Goal: Task Accomplishment & Management: Manage account settings

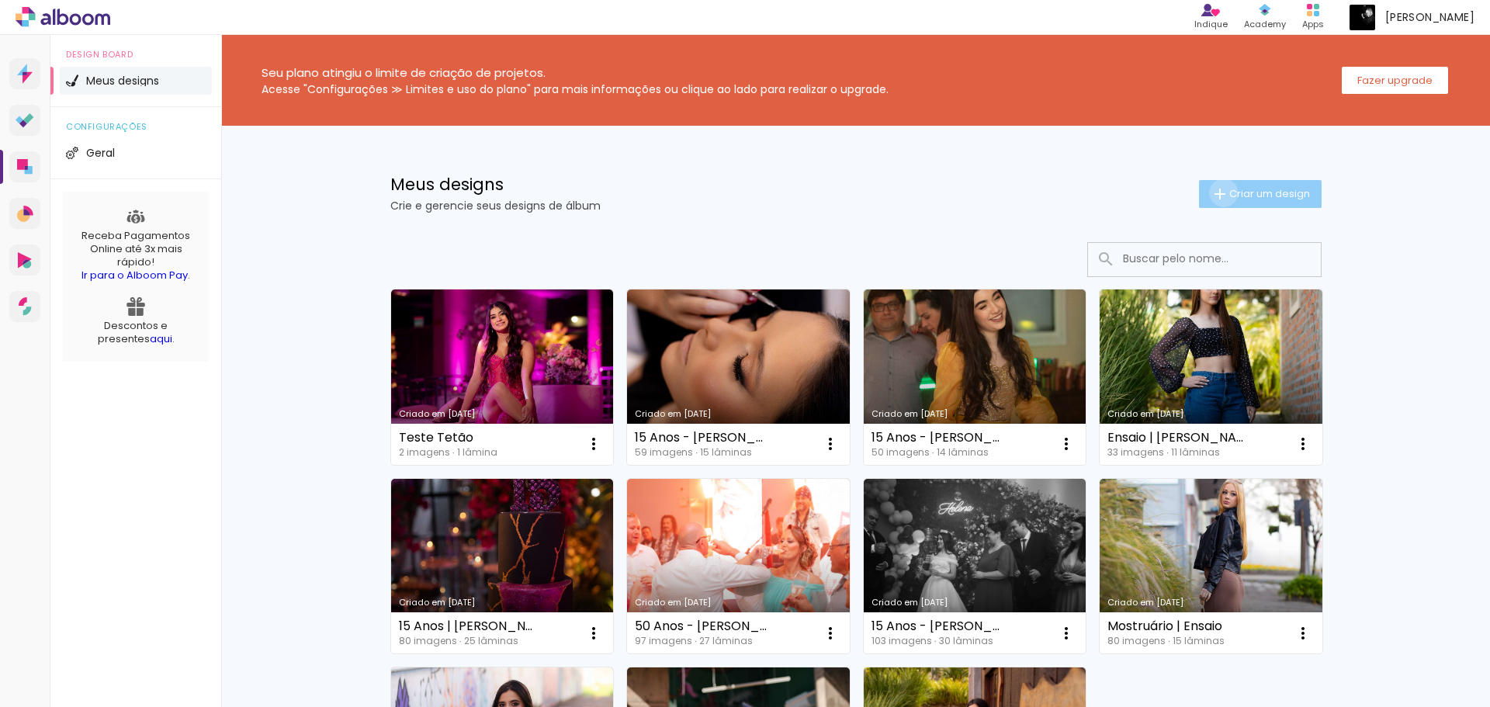
click at [1215, 192] on iron-icon at bounding box center [1220, 194] width 19 height 19
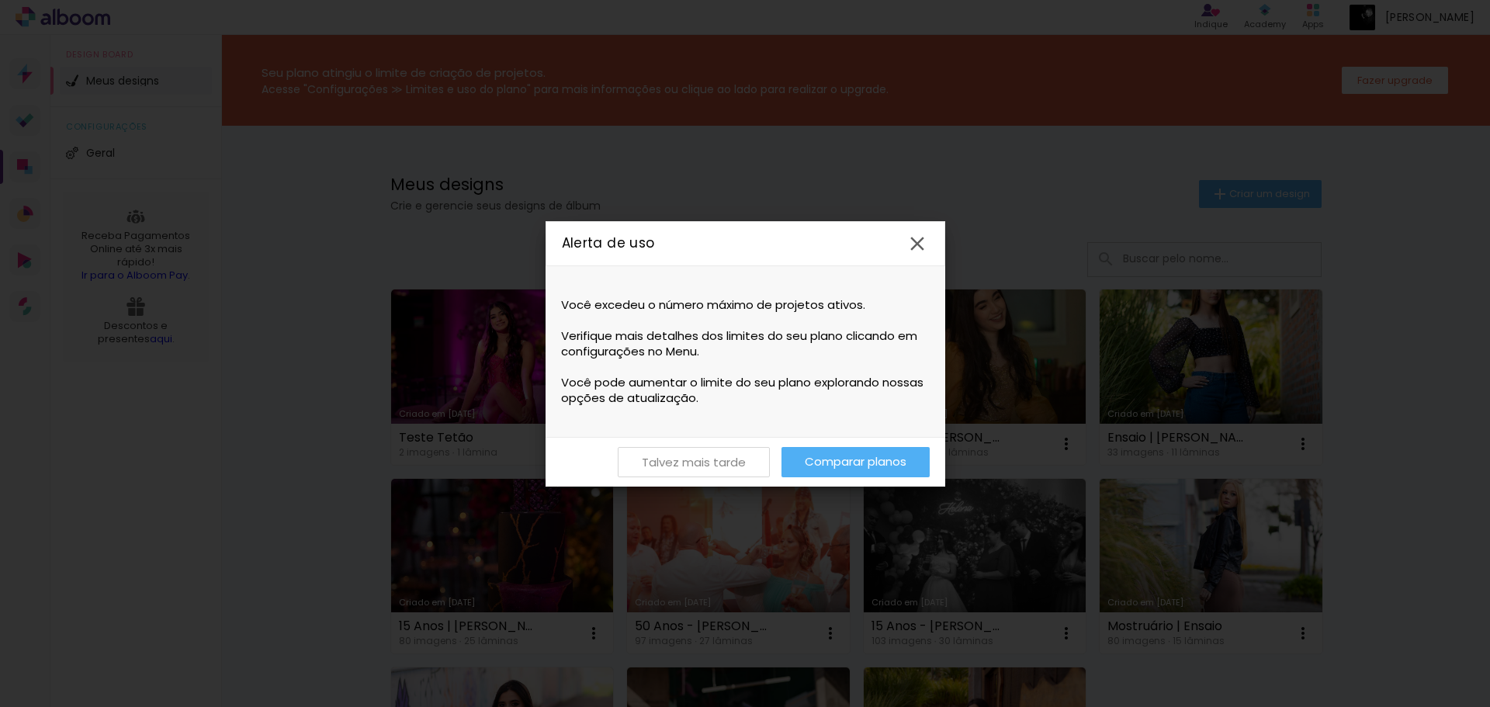
click at [0, 0] on slot "Talvez mais tarde" at bounding box center [0, 0] width 0 height 0
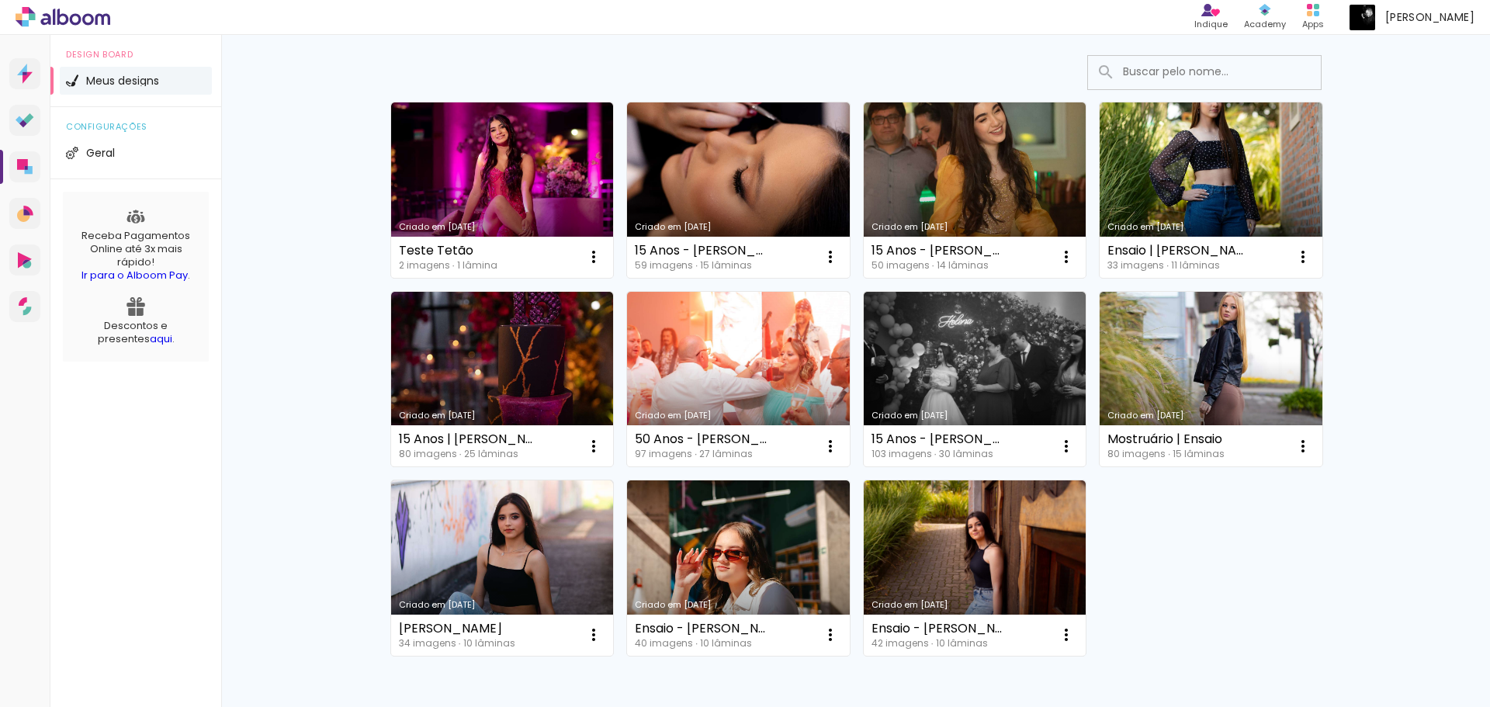
scroll to position [281, 0]
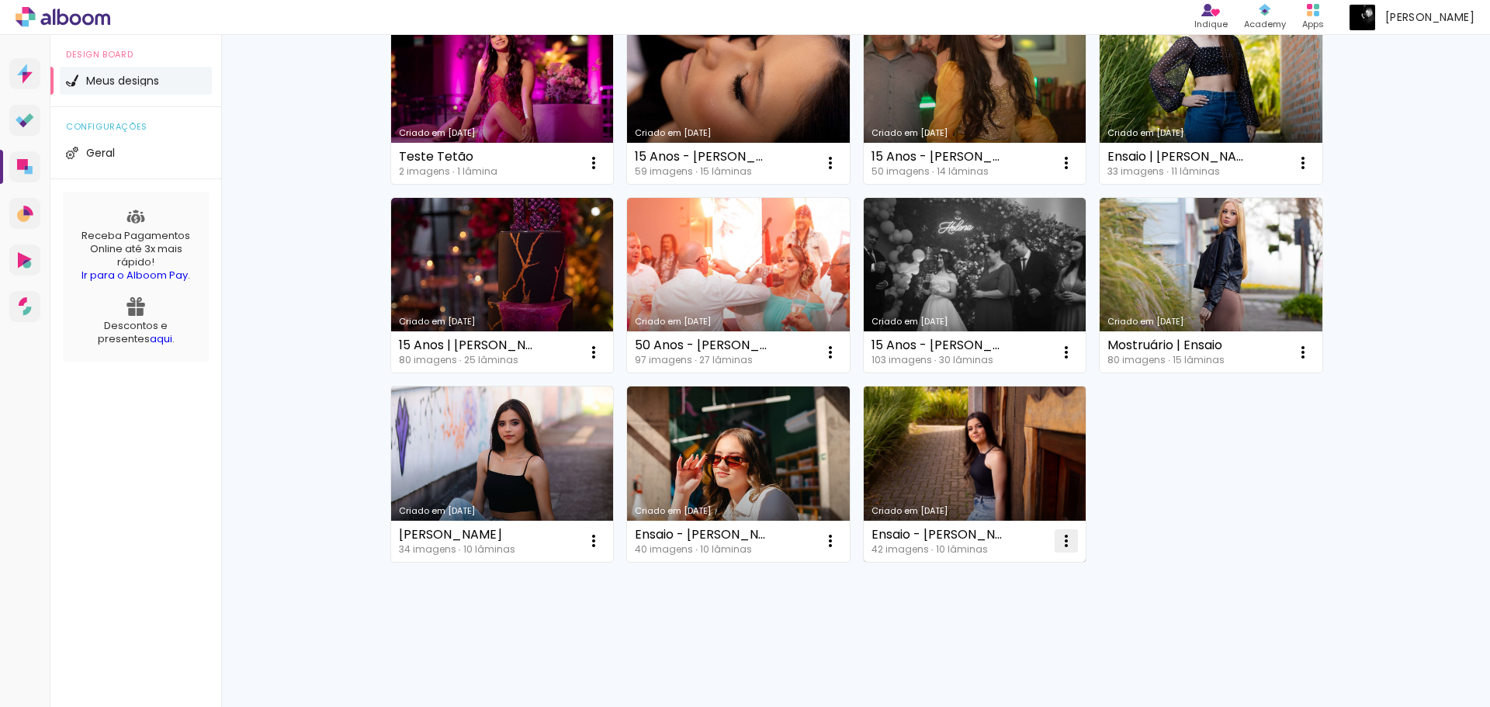
click at [603, 172] on iron-icon at bounding box center [593, 163] width 19 height 19
click at [995, 629] on paper-item "Excluir" at bounding box center [999, 643] width 153 height 31
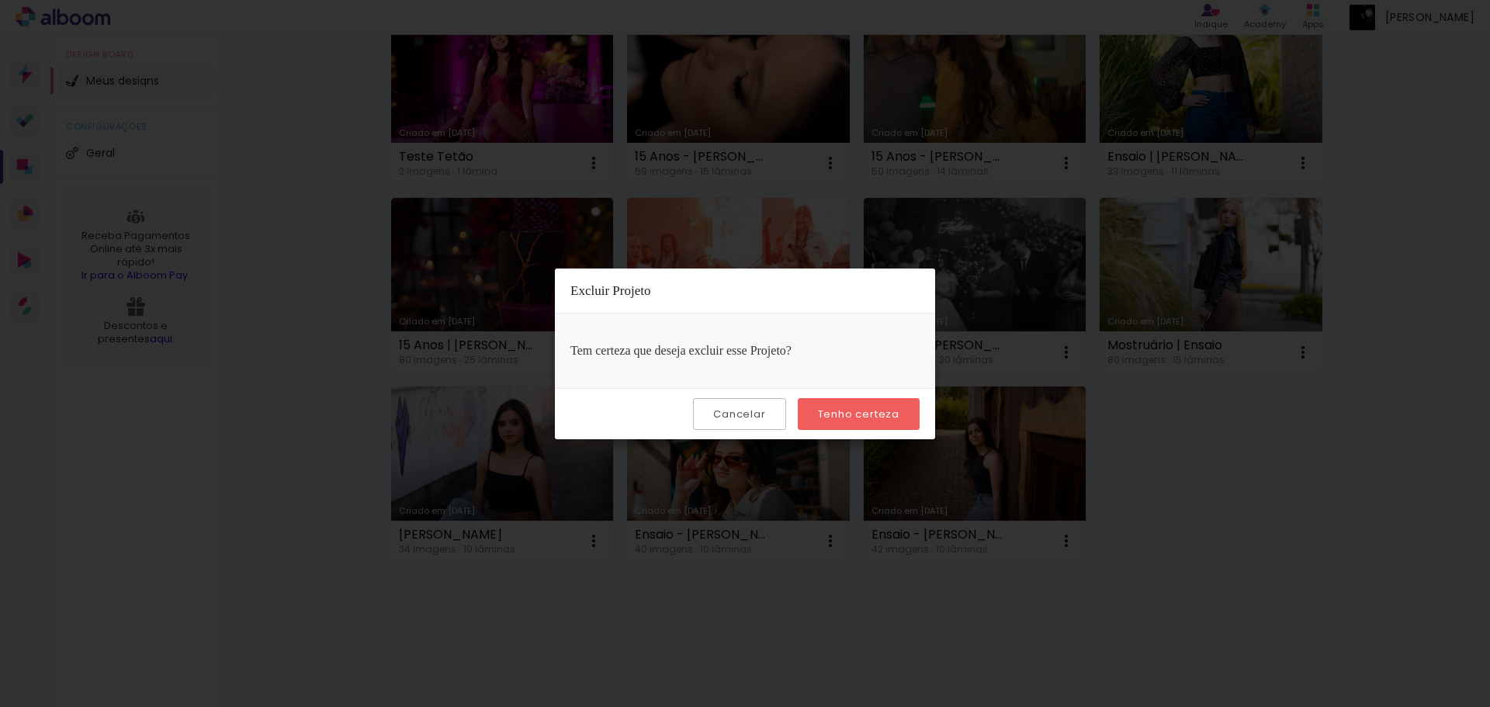
click at [0, 0] on slot "Tenho certeza" at bounding box center [0, 0] width 0 height 0
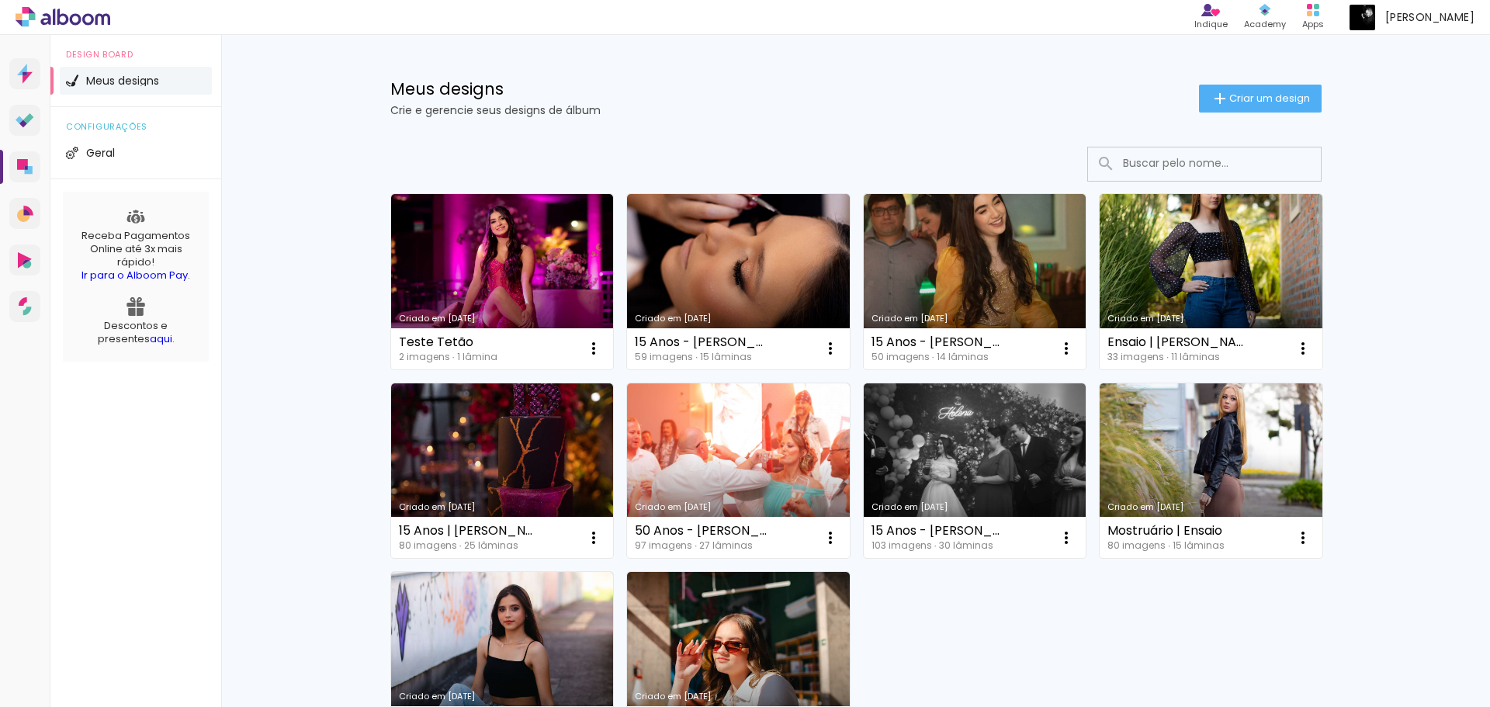
scroll to position [48, 0]
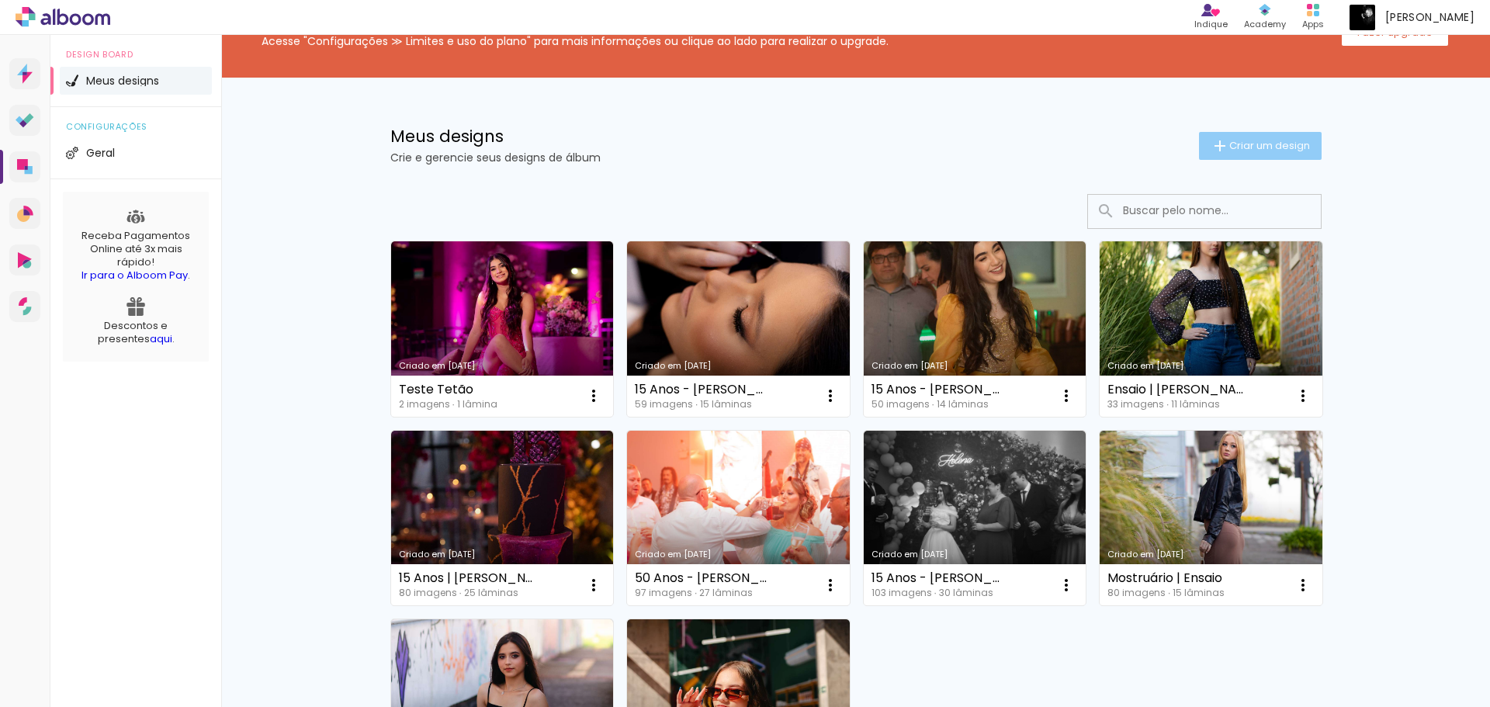
click at [1257, 140] on span "Criar um design" at bounding box center [1269, 145] width 81 height 10
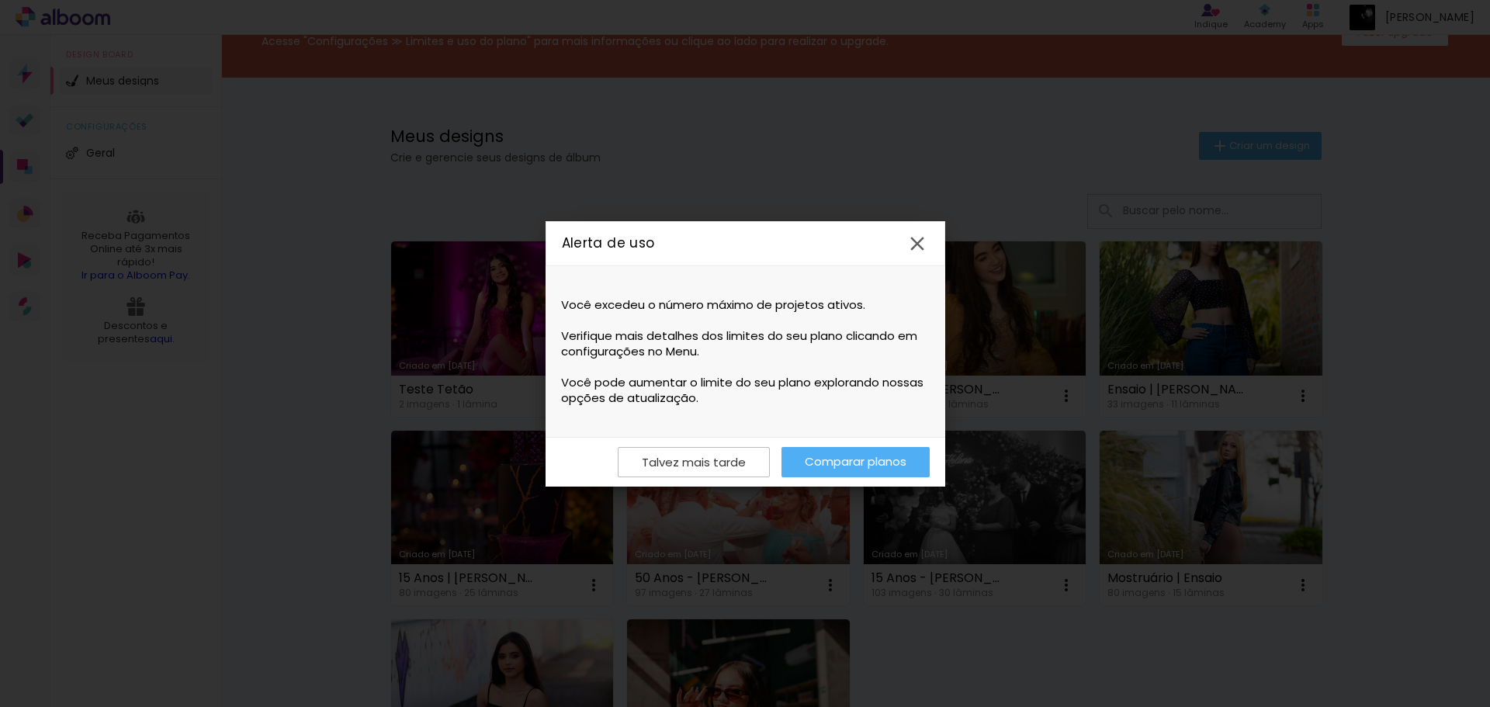
click at [907, 238] on iron-icon at bounding box center [917, 243] width 23 height 23
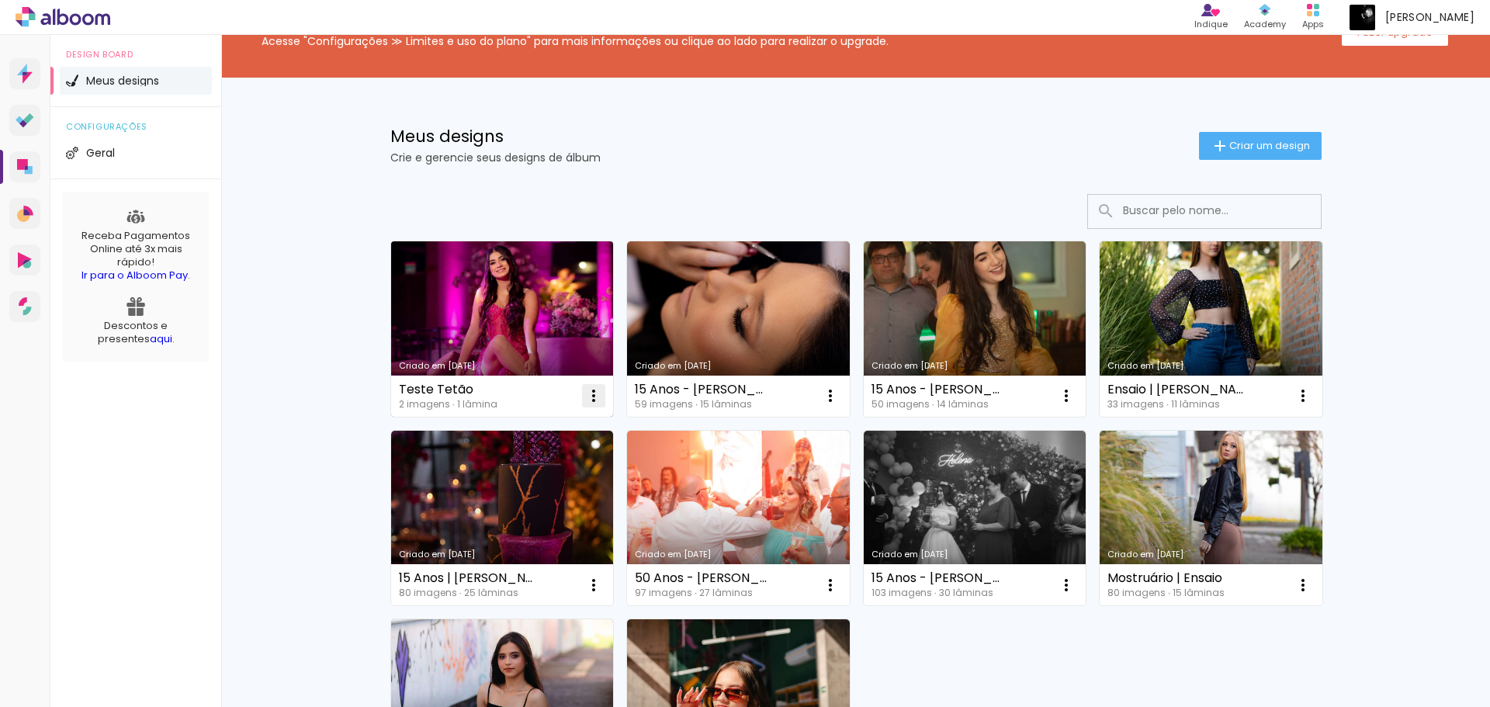
click at [584, 393] on iron-icon at bounding box center [593, 396] width 19 height 19
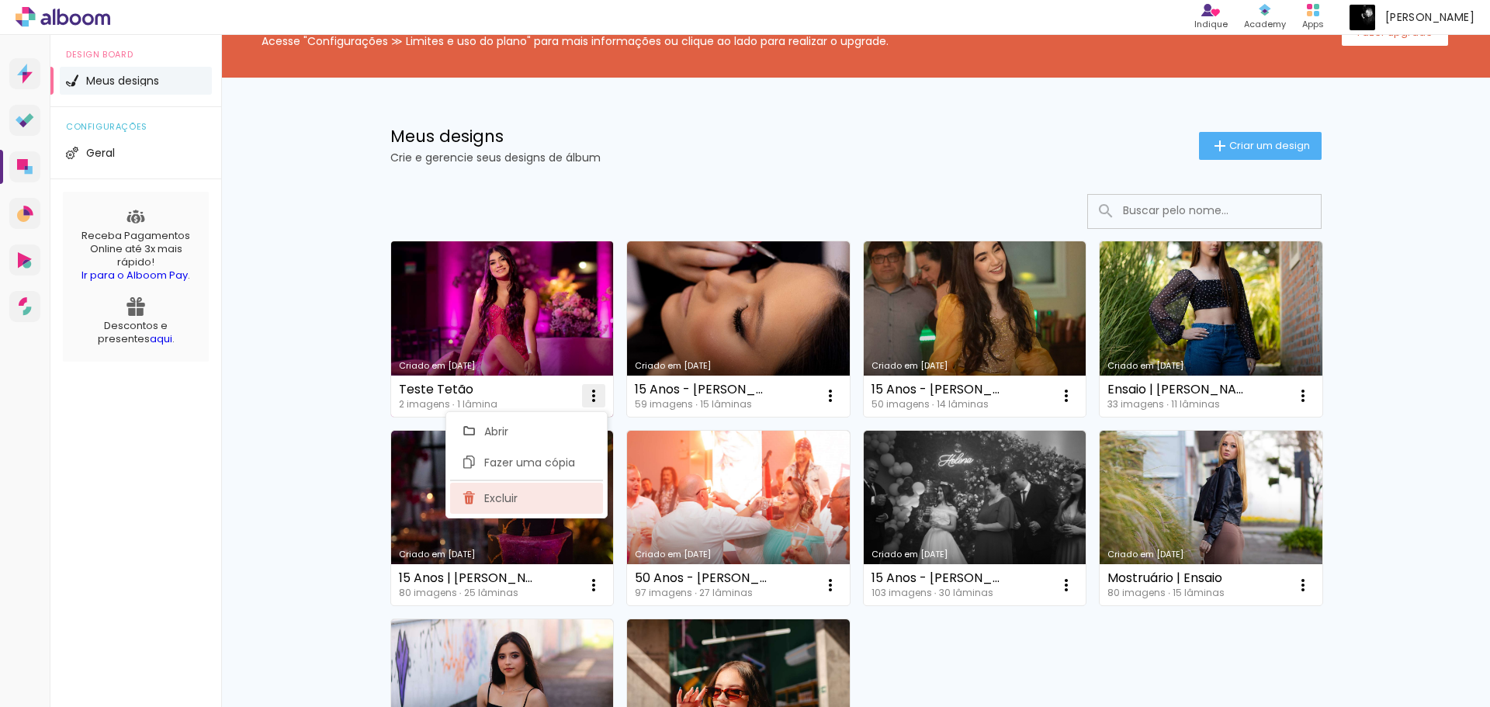
click at [518, 496] on paper-item "Excluir" at bounding box center [526, 498] width 153 height 31
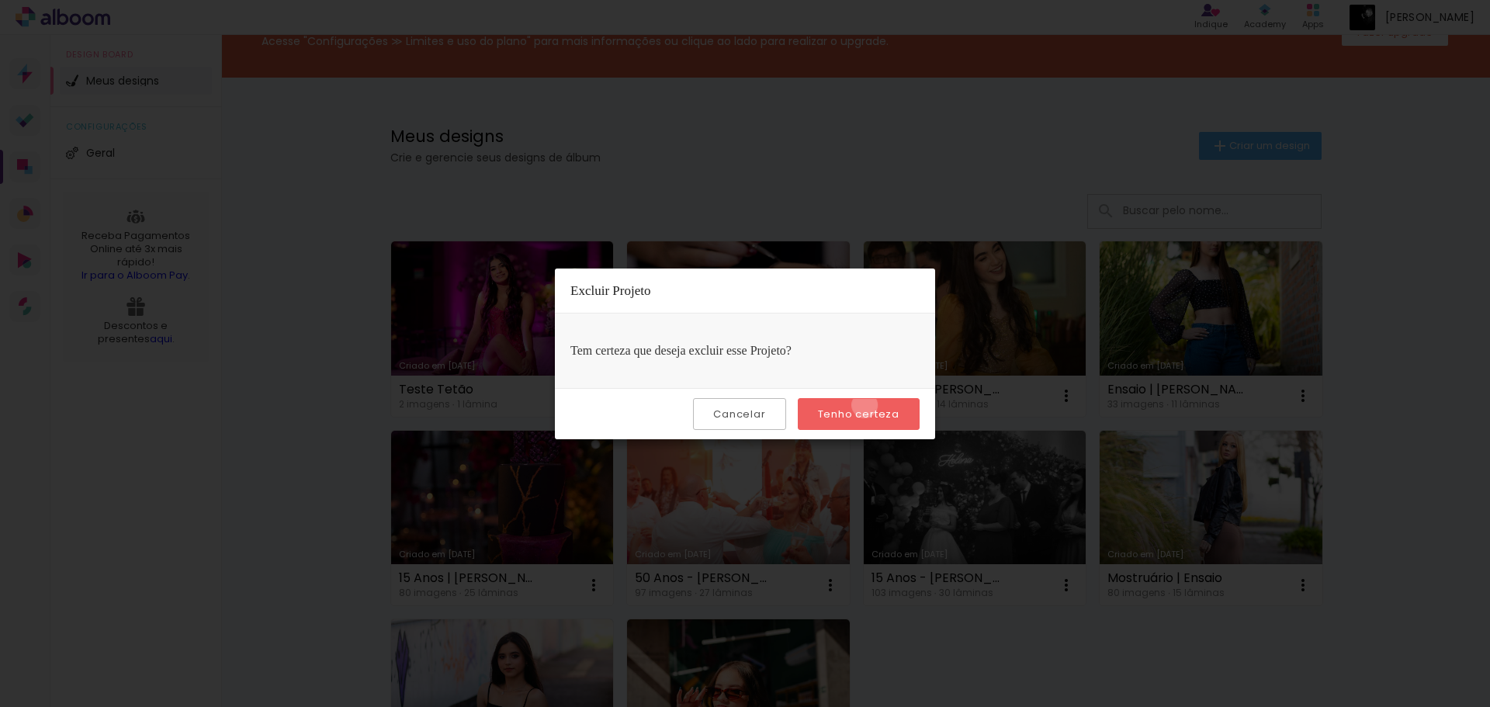
click at [867, 405] on paper-button "Tenho certeza" at bounding box center [859, 414] width 122 height 32
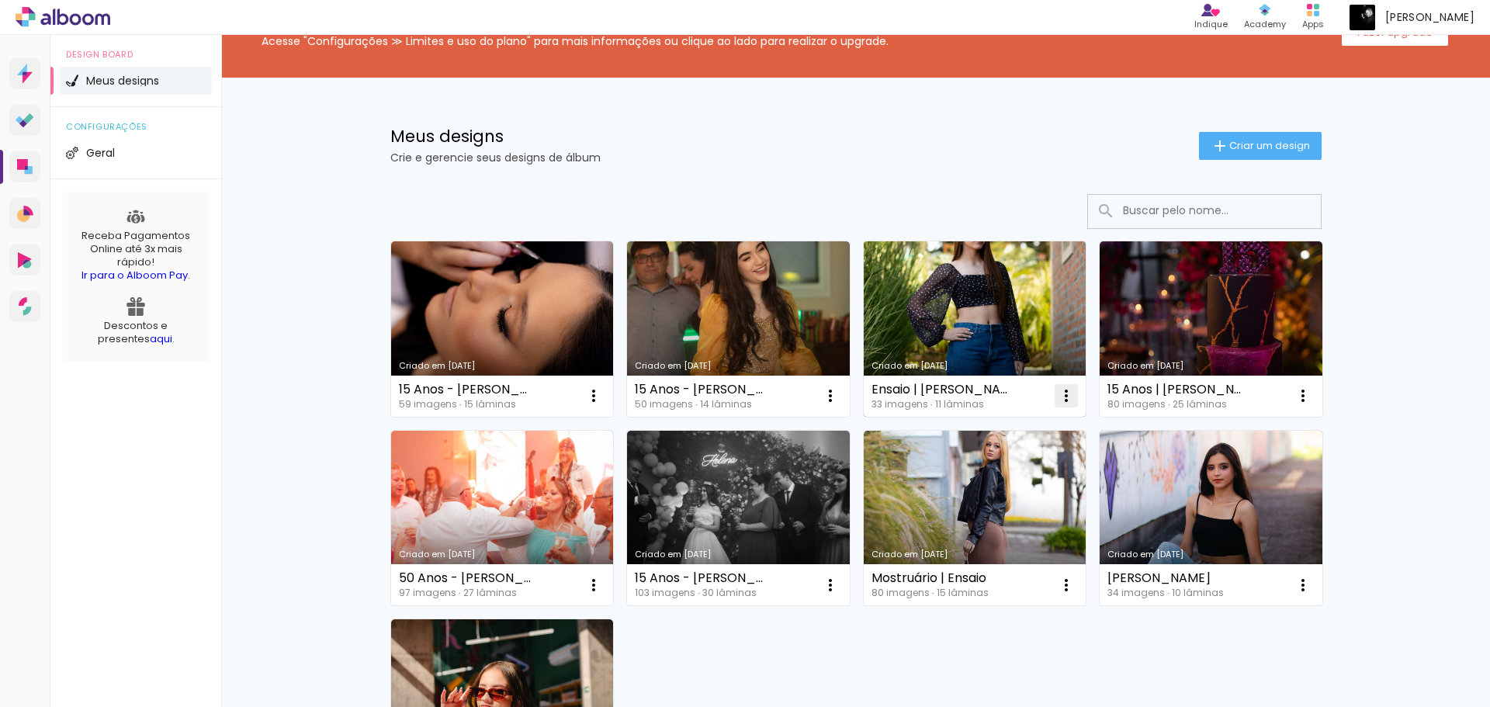
click at [603, 400] on iron-icon at bounding box center [593, 396] width 19 height 19
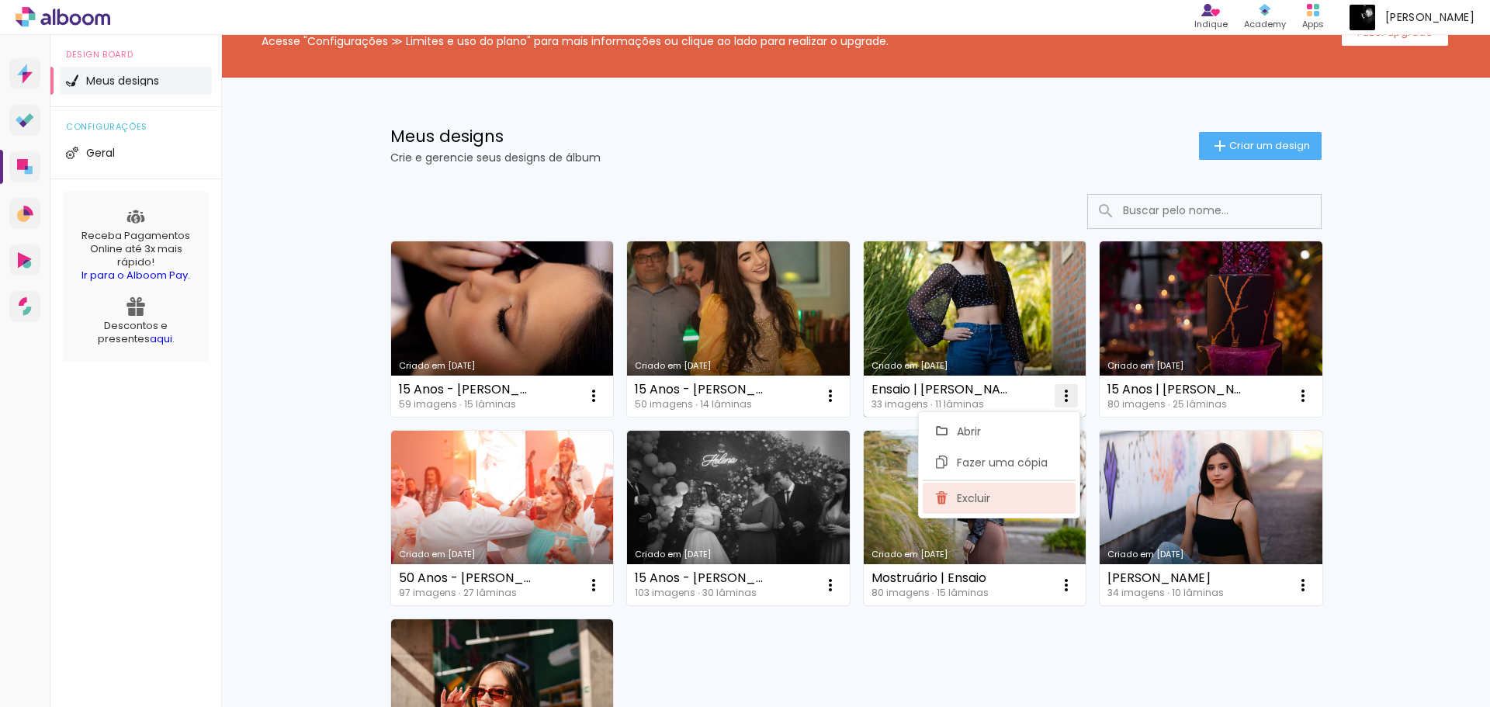
click at [1015, 494] on paper-item "Excluir" at bounding box center [999, 498] width 153 height 31
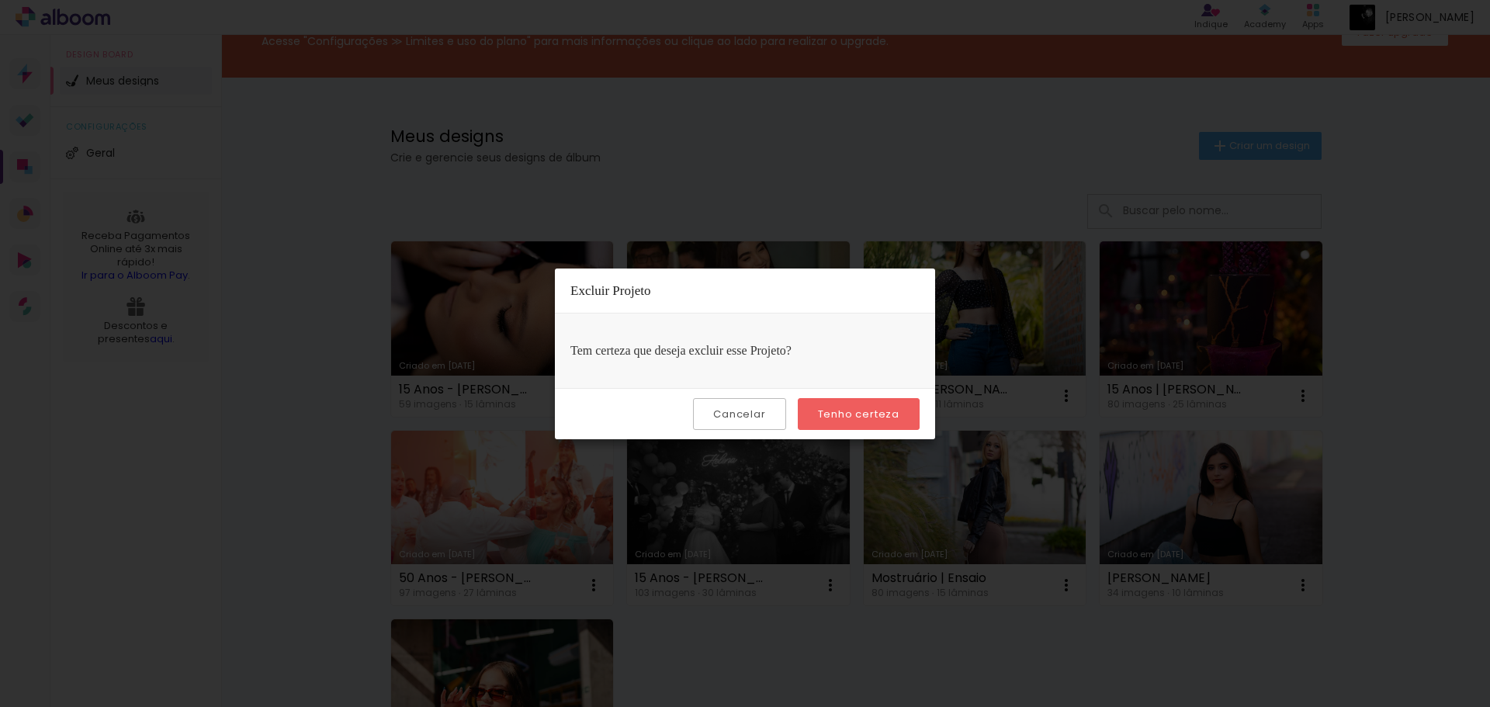
click at [883, 425] on paper-button "Tenho certeza" at bounding box center [859, 414] width 122 height 32
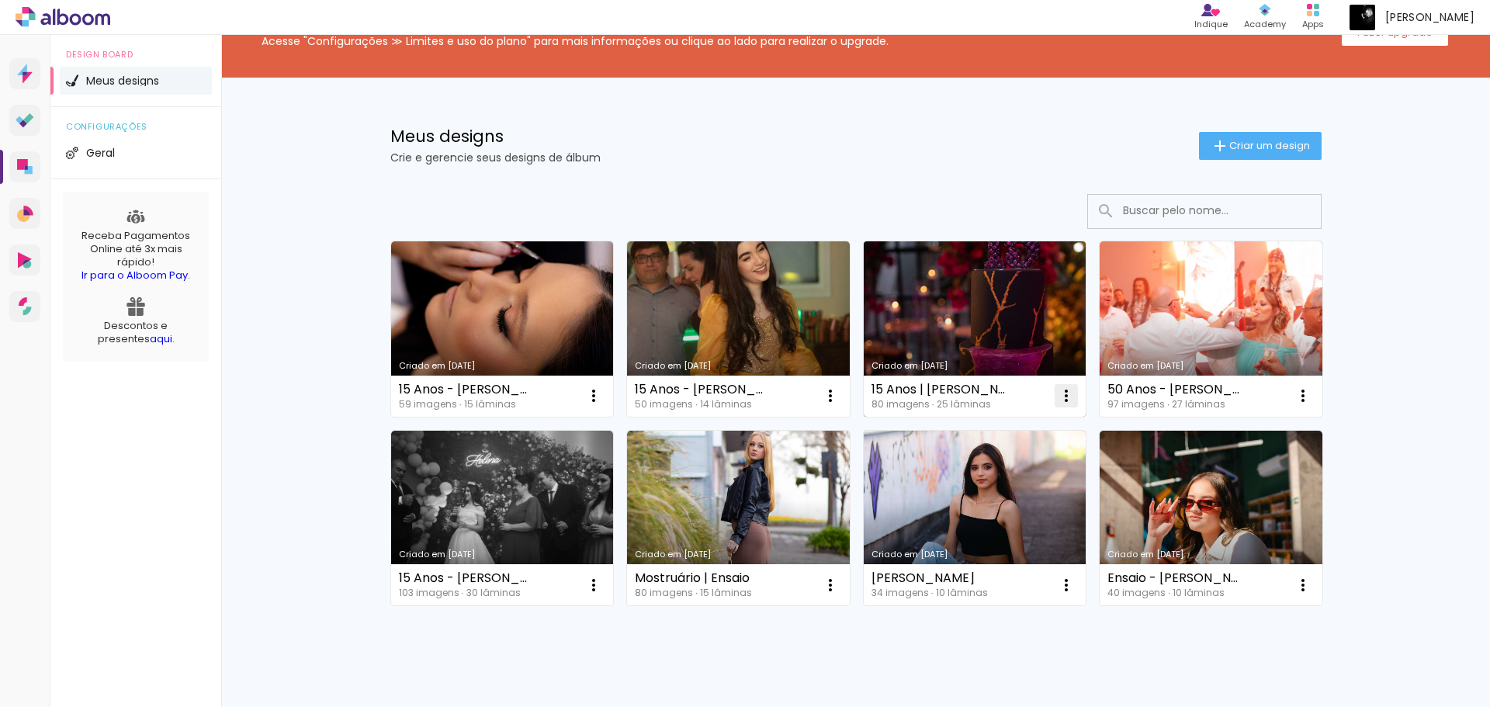
click at [603, 394] on iron-icon at bounding box center [593, 396] width 19 height 19
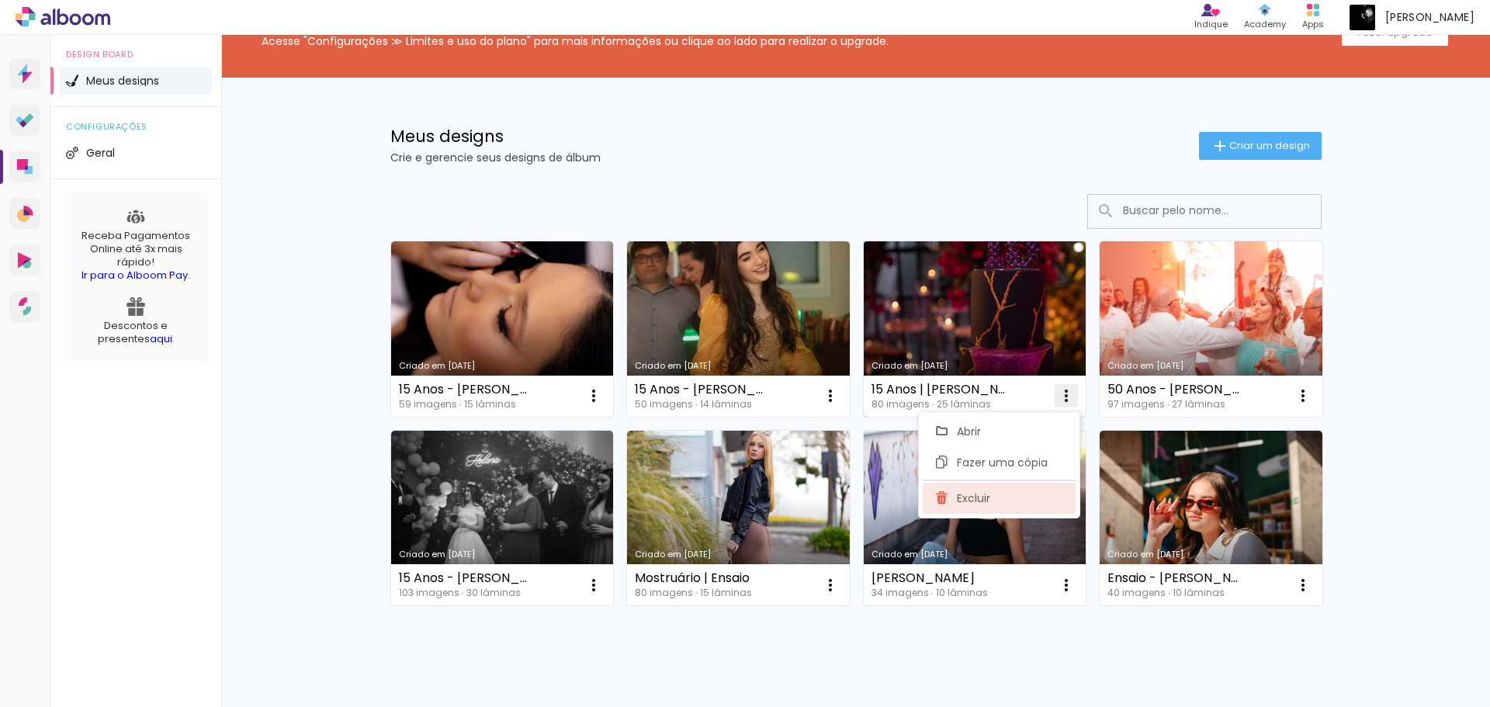
click at [995, 509] on paper-item "Excluir" at bounding box center [999, 498] width 153 height 31
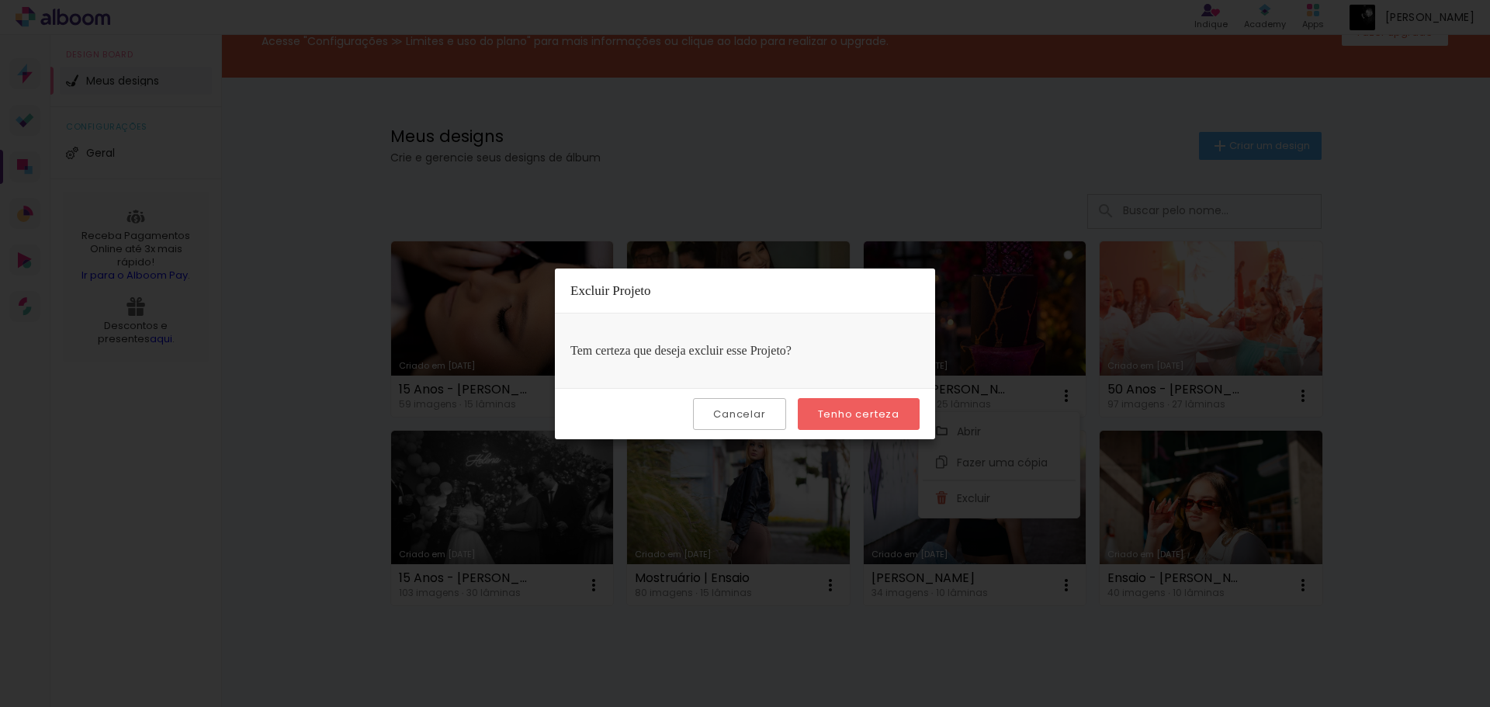
click at [880, 431] on div "Cancelar Tenho certeza" at bounding box center [745, 413] width 380 height 51
click at [0, 0] on slot "Tenho certeza" at bounding box center [0, 0] width 0 height 0
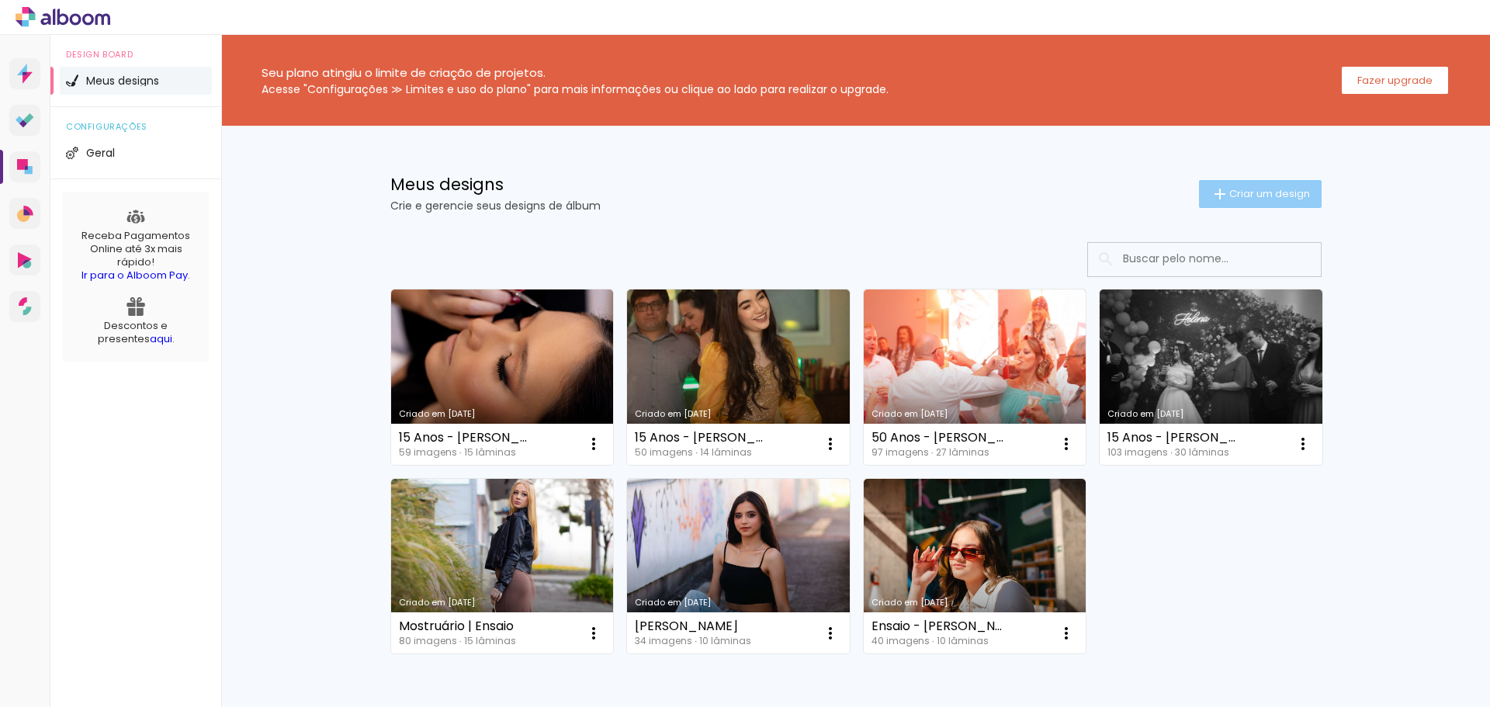
click at [1228, 185] on paper-button "Criar um design" at bounding box center [1260, 194] width 123 height 28
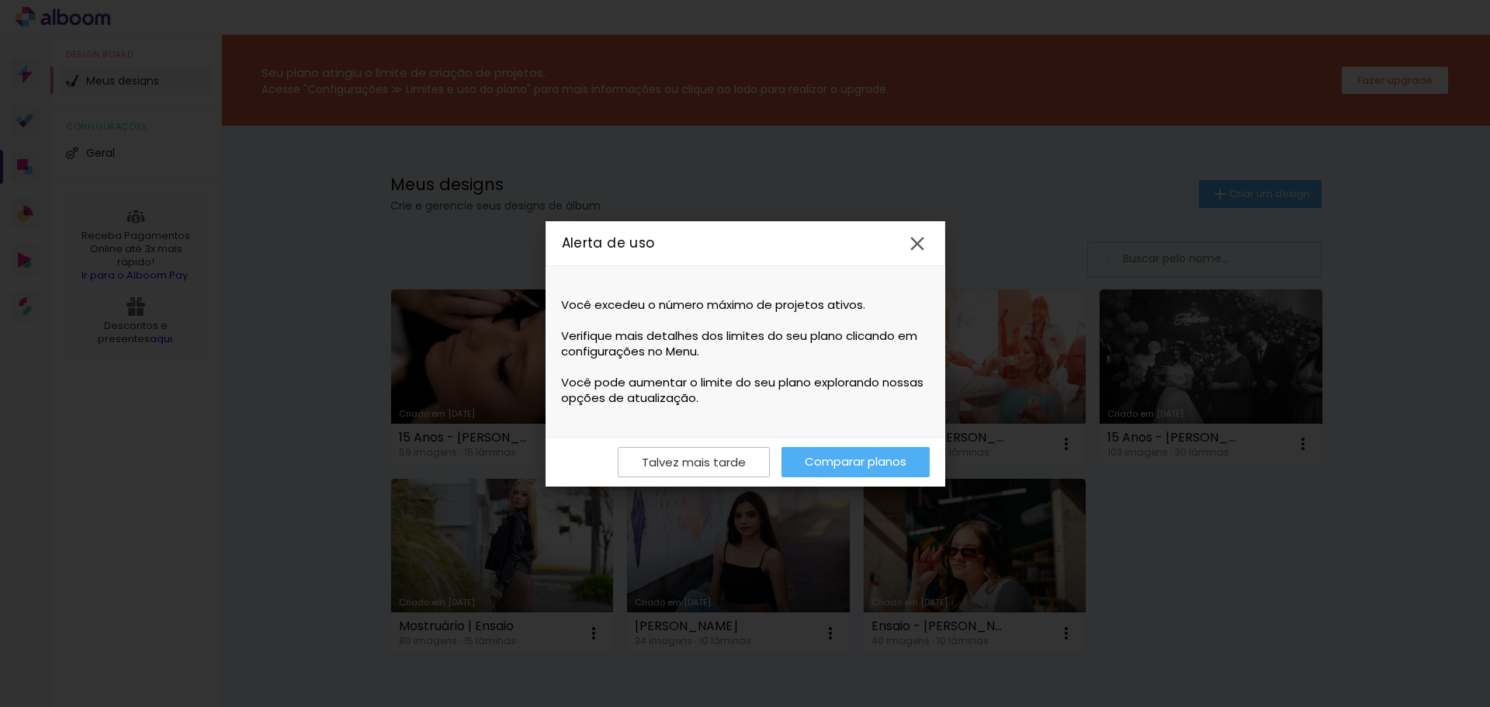
click at [854, 466] on link "Comparar planos" at bounding box center [856, 462] width 148 height 30
click at [917, 239] on iron-icon at bounding box center [917, 243] width 23 height 23
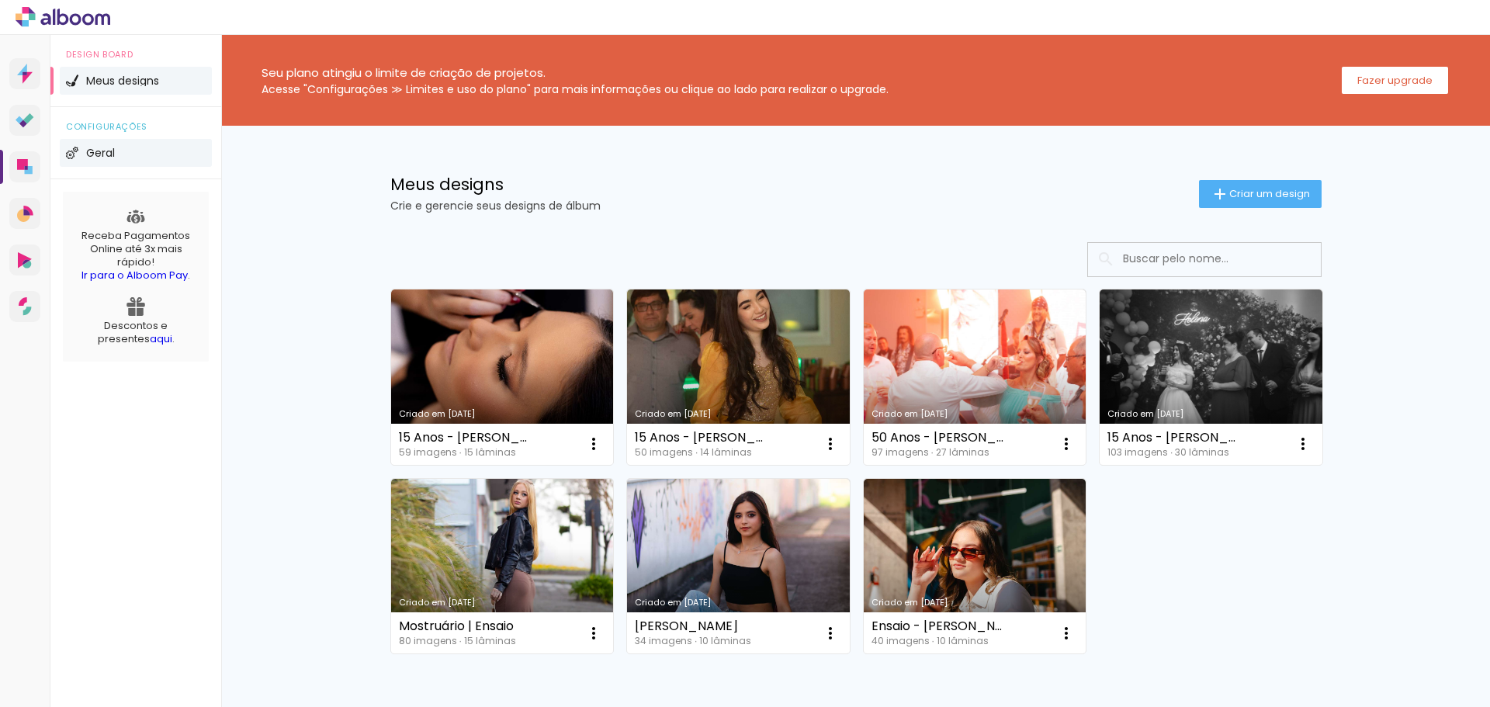
click at [137, 158] on li "Geral" at bounding box center [136, 153] width 152 height 28
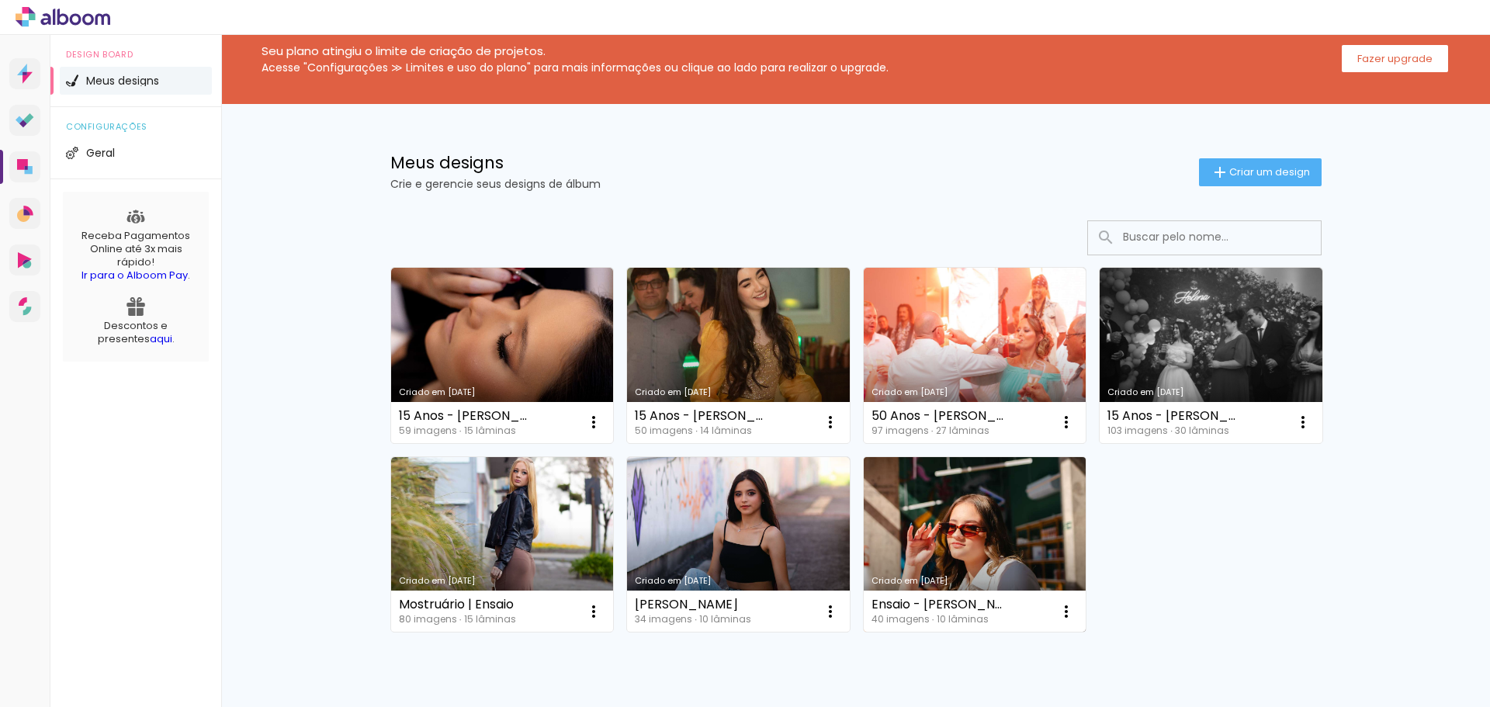
scroll to position [92, 0]
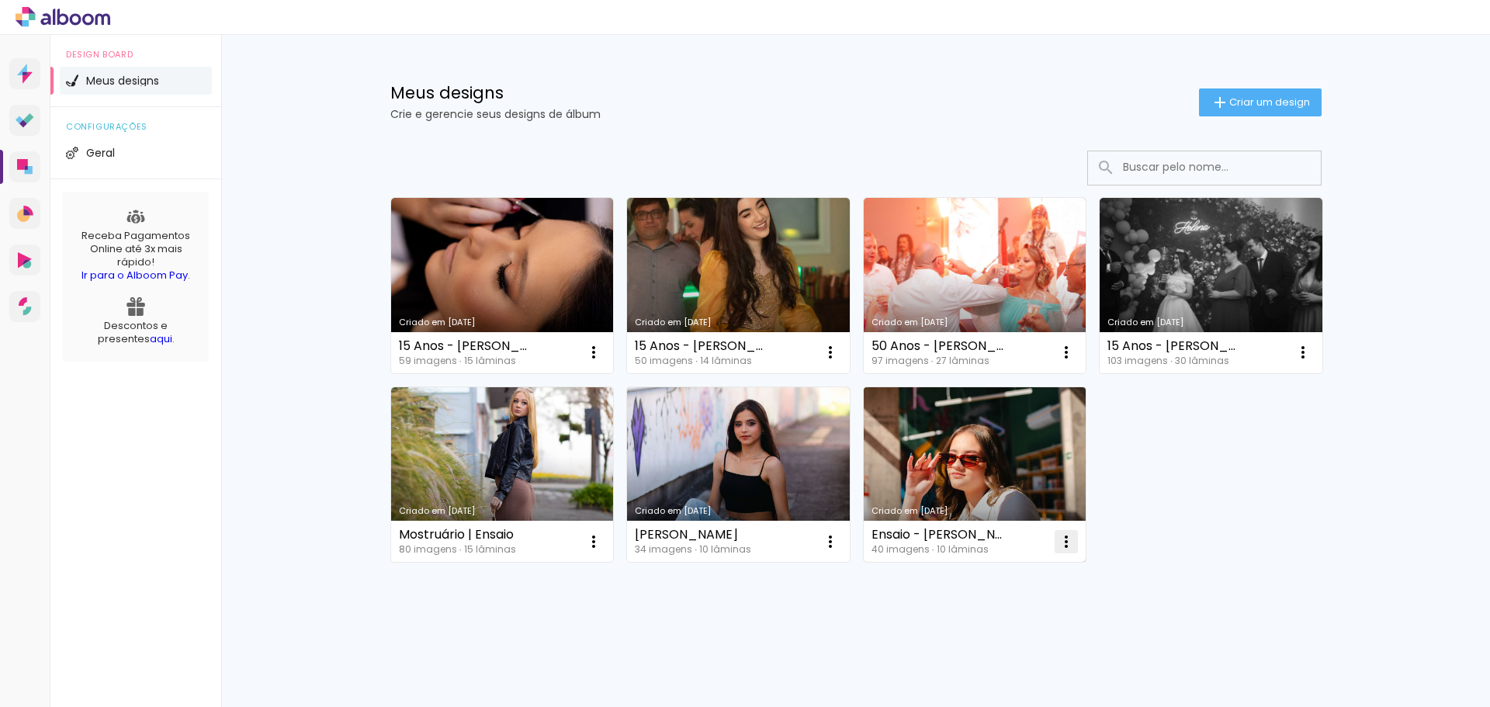
click at [603, 362] on iron-icon at bounding box center [593, 352] width 19 height 19
click at [1007, 643] on paper-item "Excluir" at bounding box center [999, 644] width 153 height 31
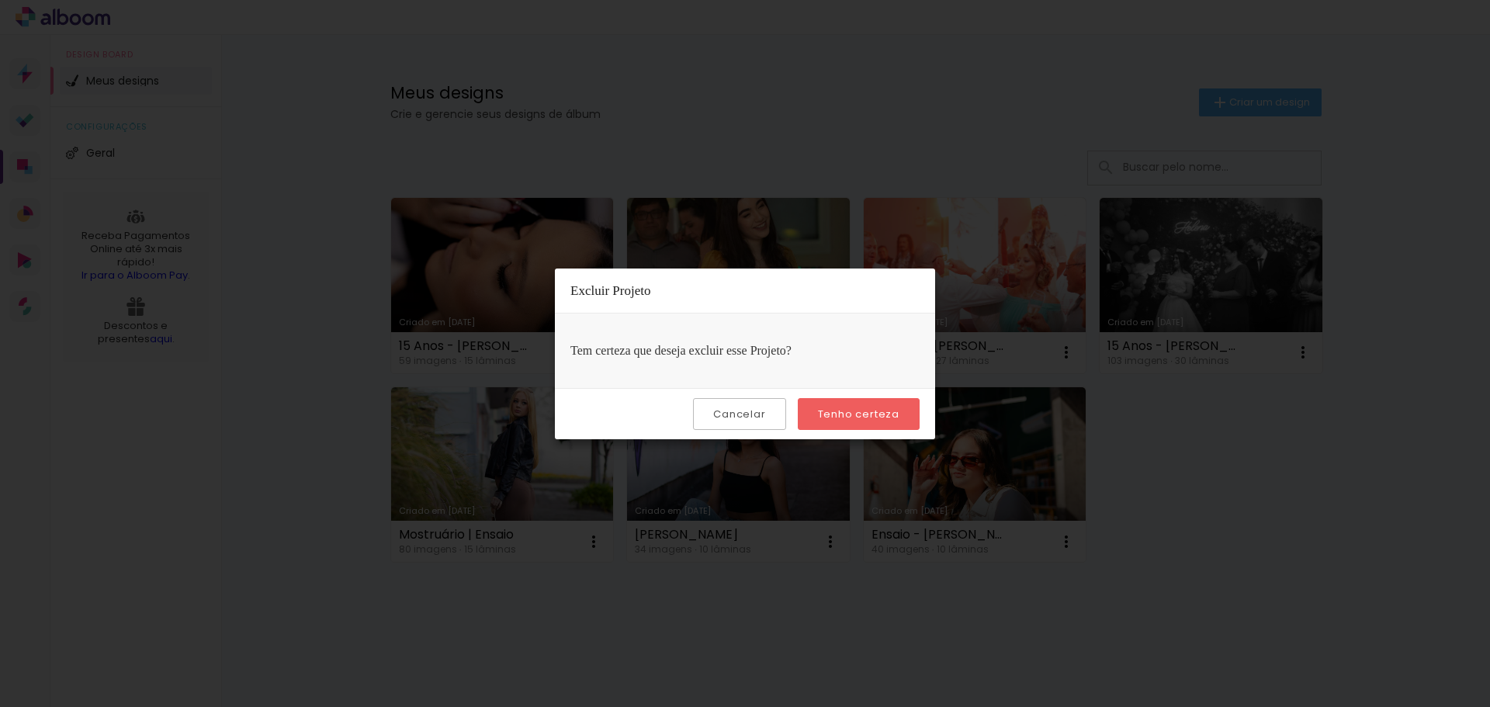
click at [0, 0] on slot "Tenho certeza" at bounding box center [0, 0] width 0 height 0
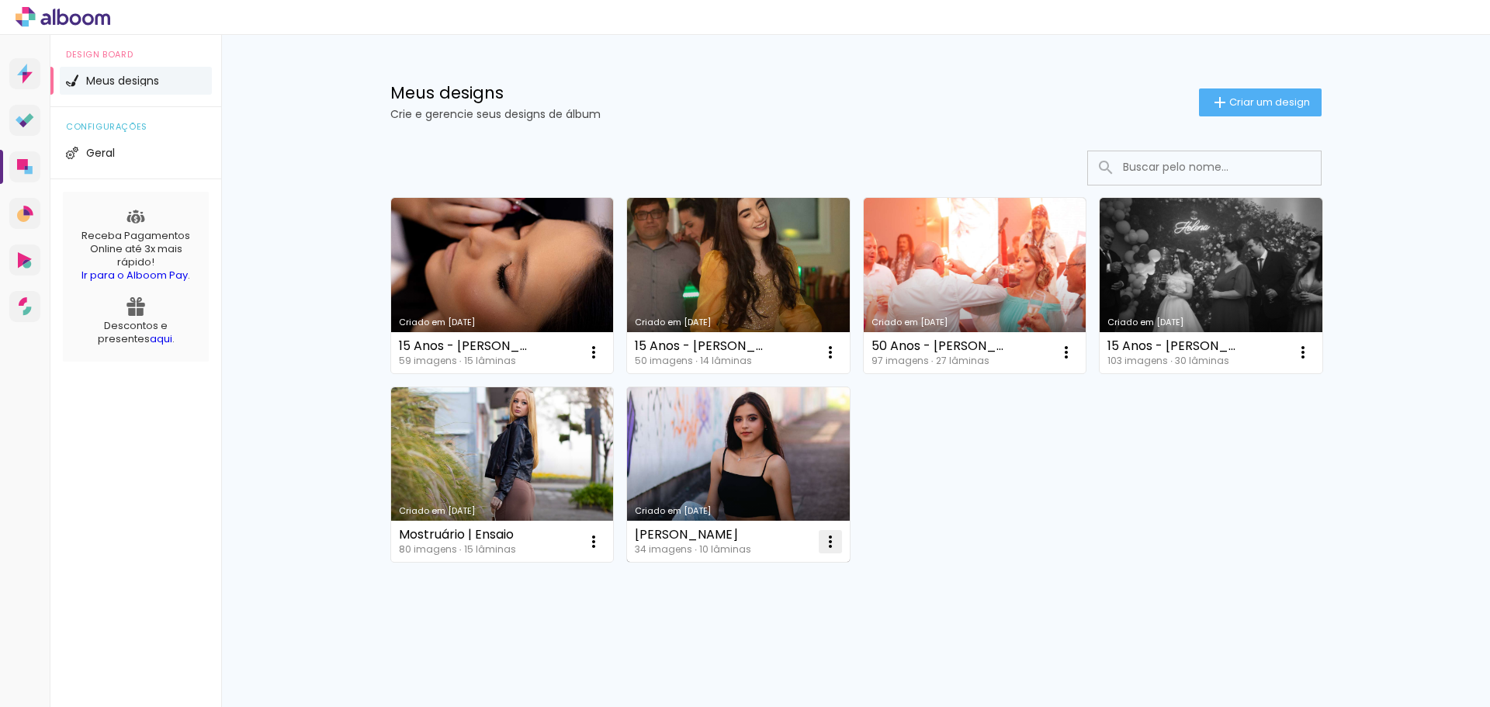
click at [603, 362] on iron-icon at bounding box center [593, 352] width 19 height 19
click at [779, 639] on paper-item "Excluir" at bounding box center [762, 644] width 153 height 31
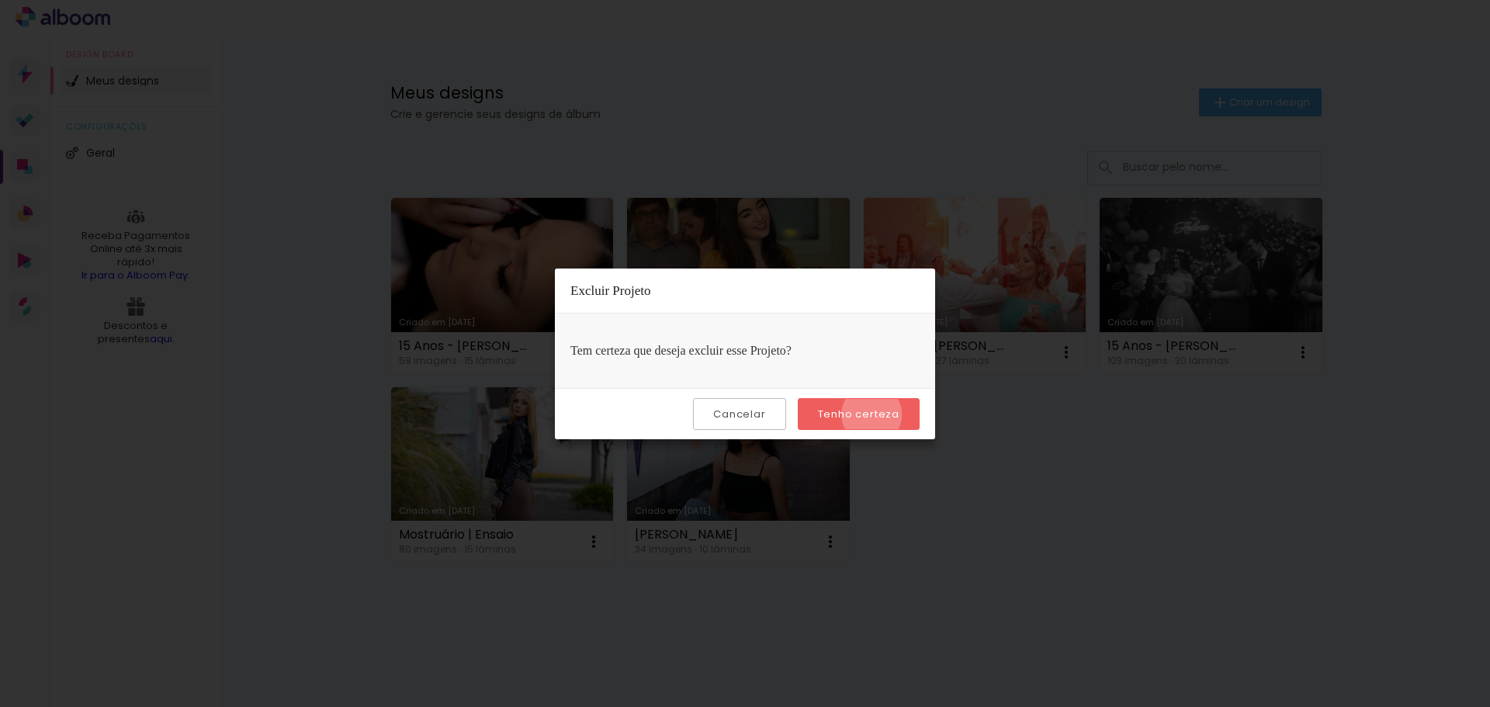
click at [0, 0] on slot "Tenho certeza" at bounding box center [0, 0] width 0 height 0
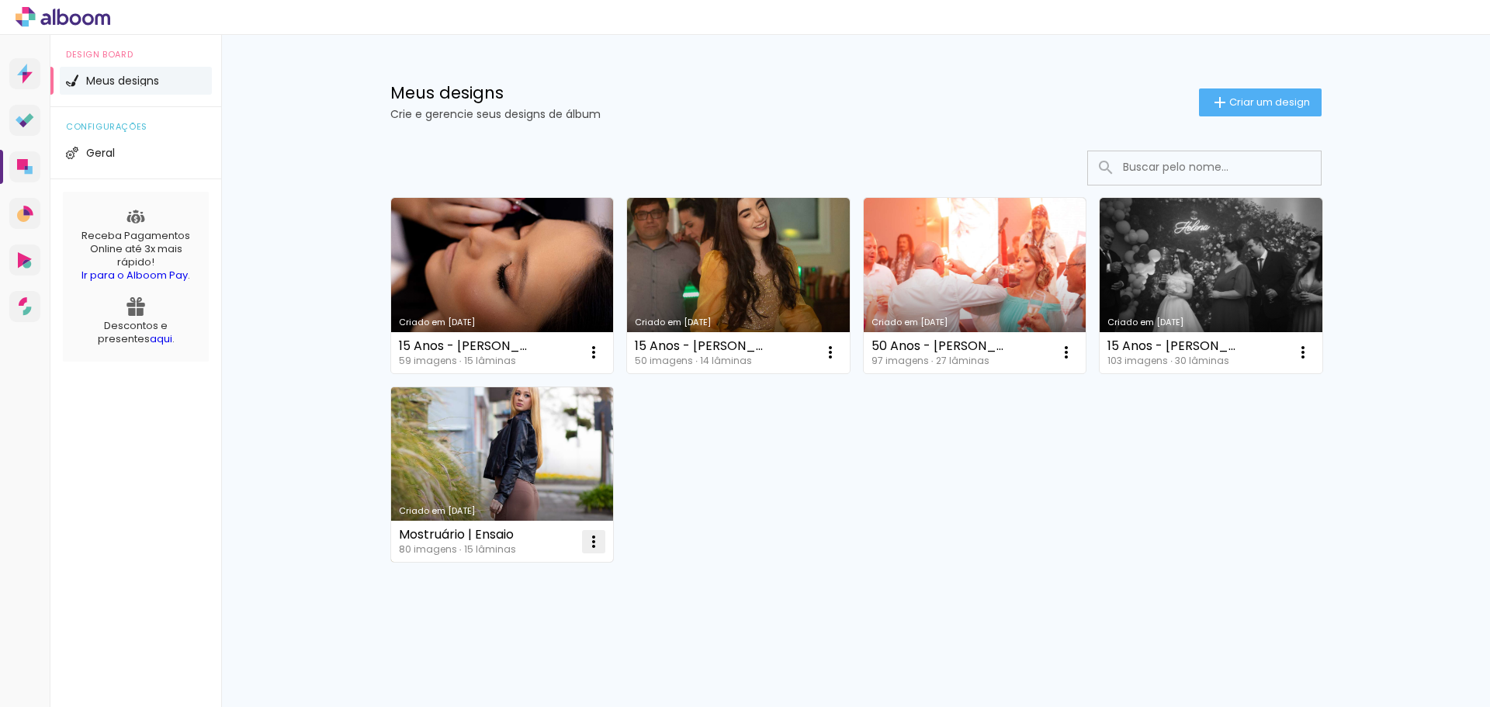
click at [588, 362] on iron-icon at bounding box center [593, 352] width 19 height 19
click at [519, 648] on paper-item "Excluir" at bounding box center [526, 644] width 153 height 31
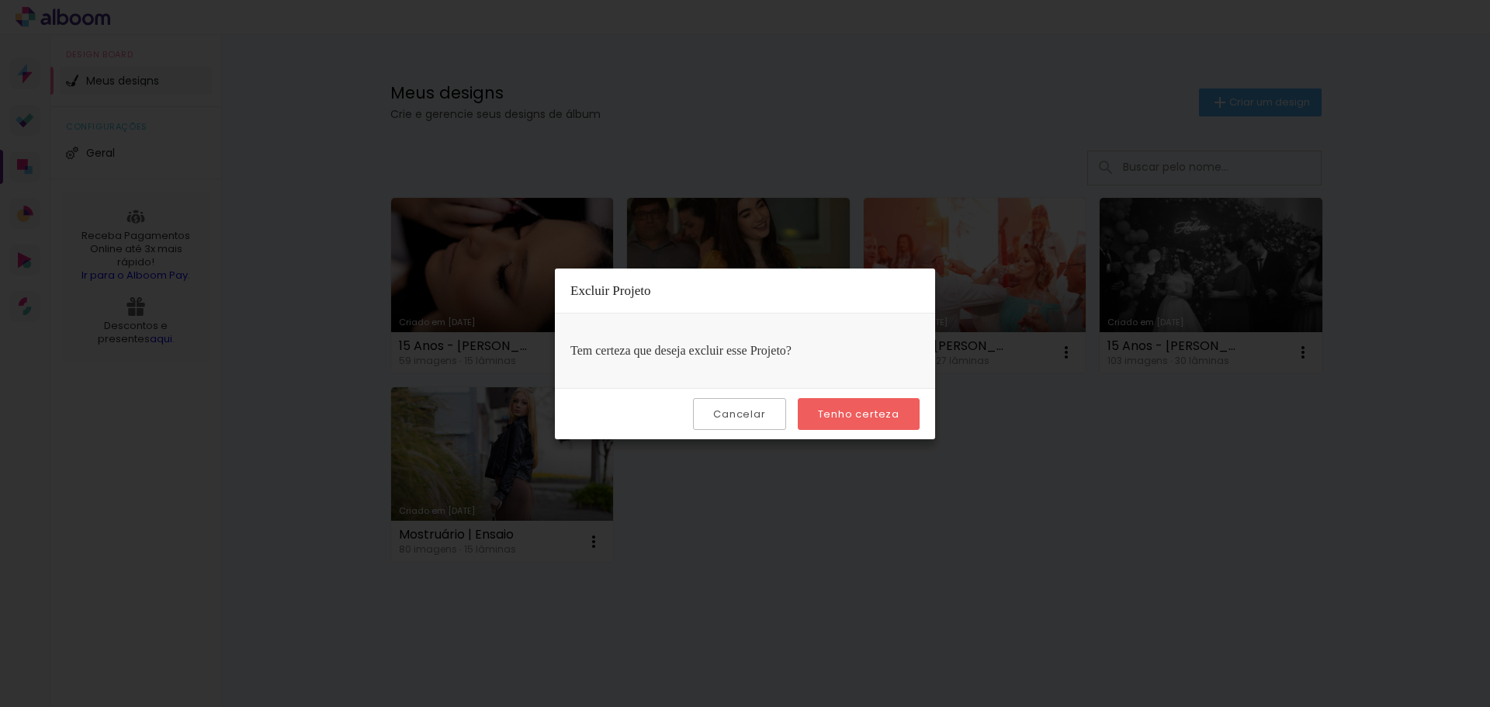
click at [0, 0] on slot "Tenho certeza" at bounding box center [0, 0] width 0 height 0
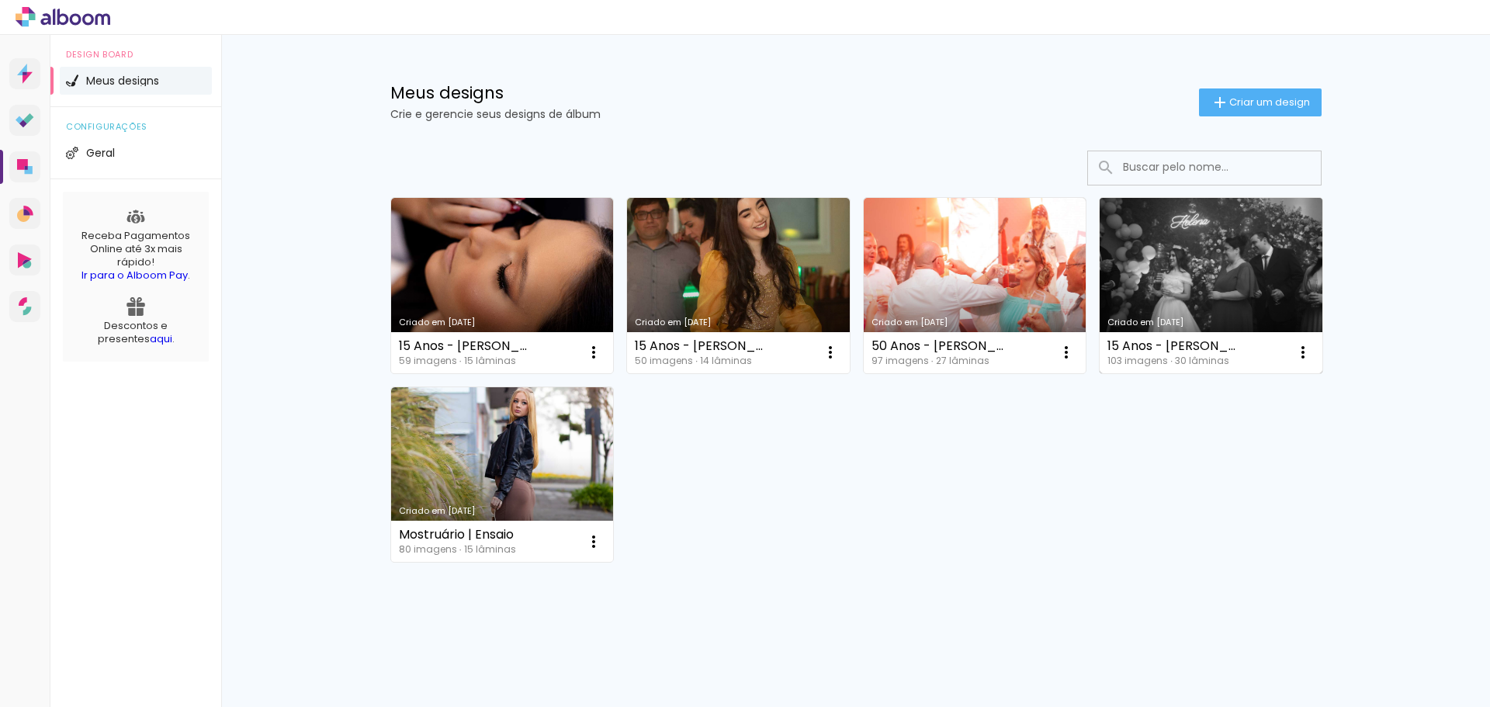
scroll to position [0, 0]
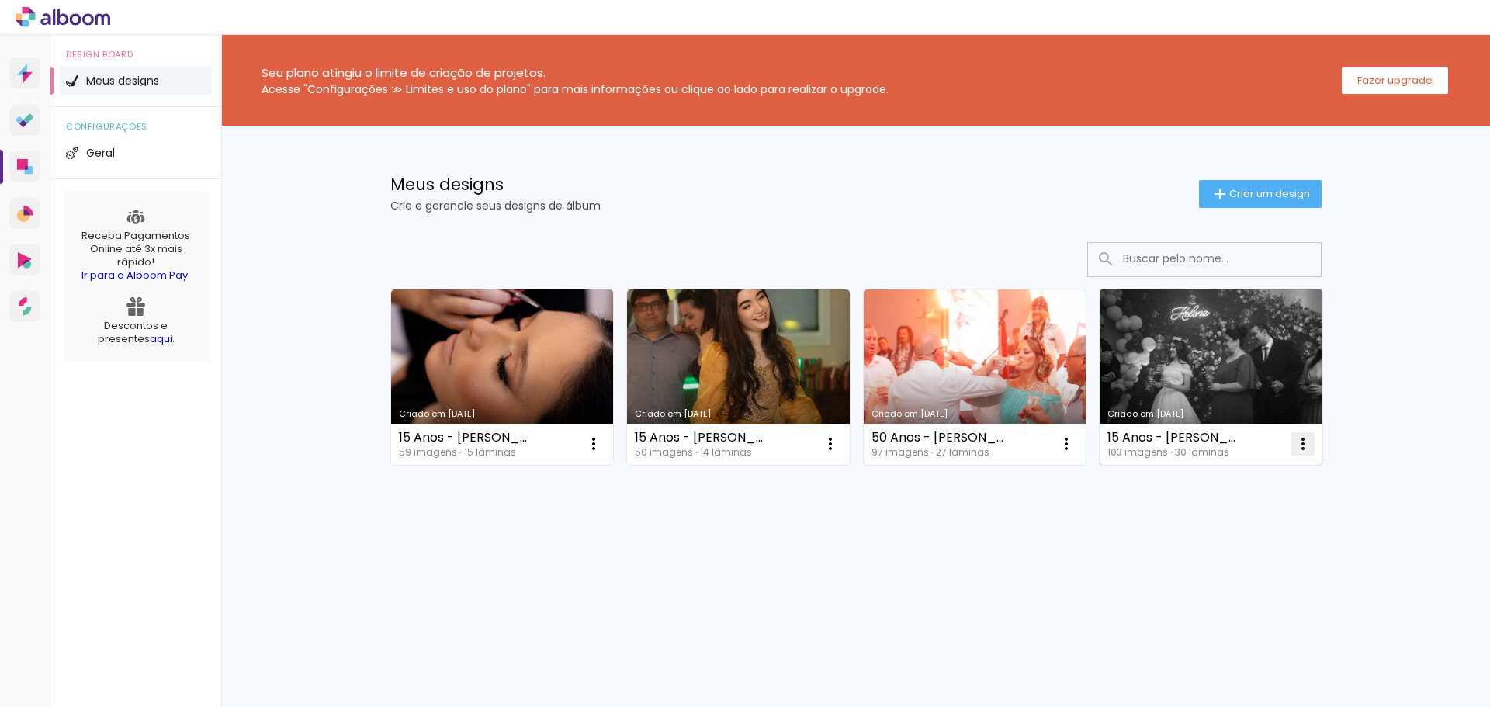
click at [603, 435] on iron-icon at bounding box center [593, 444] width 19 height 19
click at [1190, 536] on paper-item "Excluir" at bounding box center [1241, 546] width 153 height 31
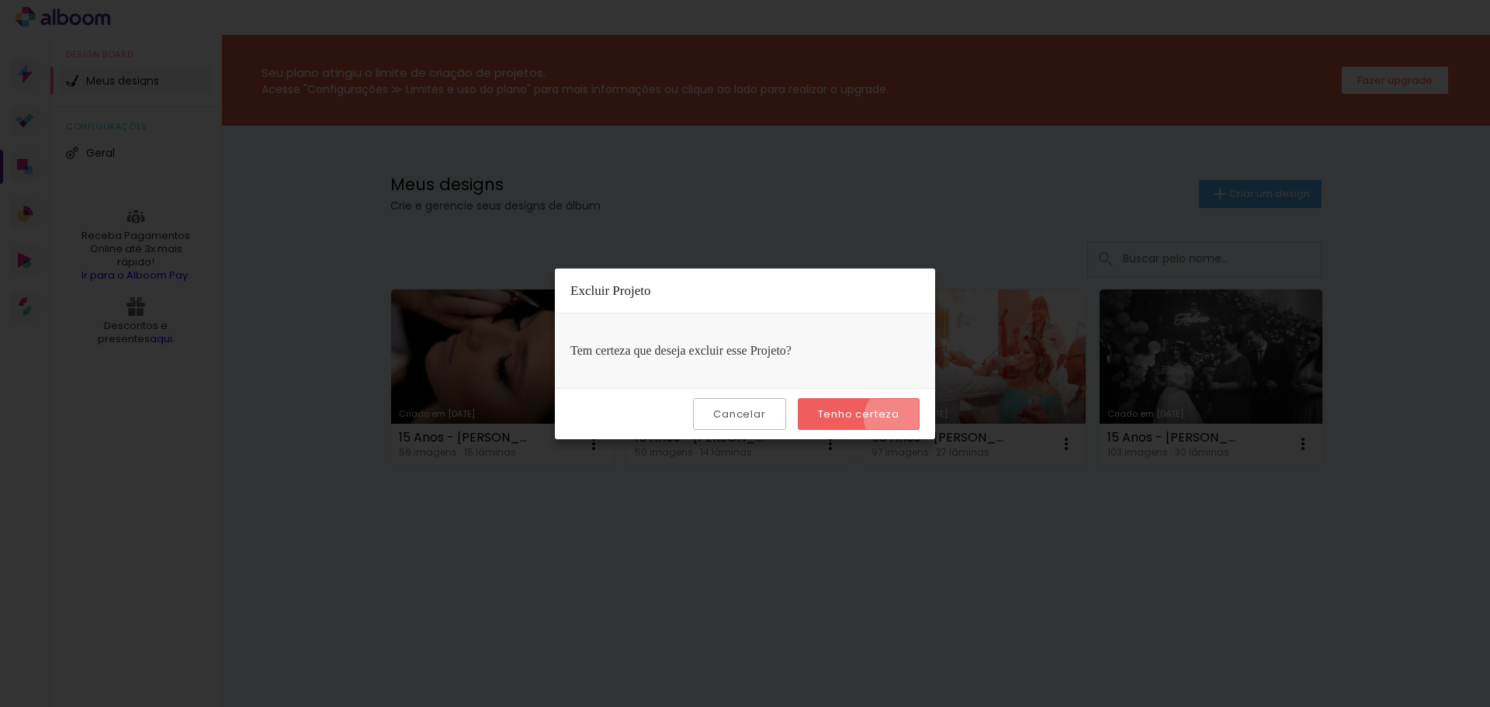
click at [902, 418] on paper-button "Tenho certeza" at bounding box center [859, 414] width 122 height 32
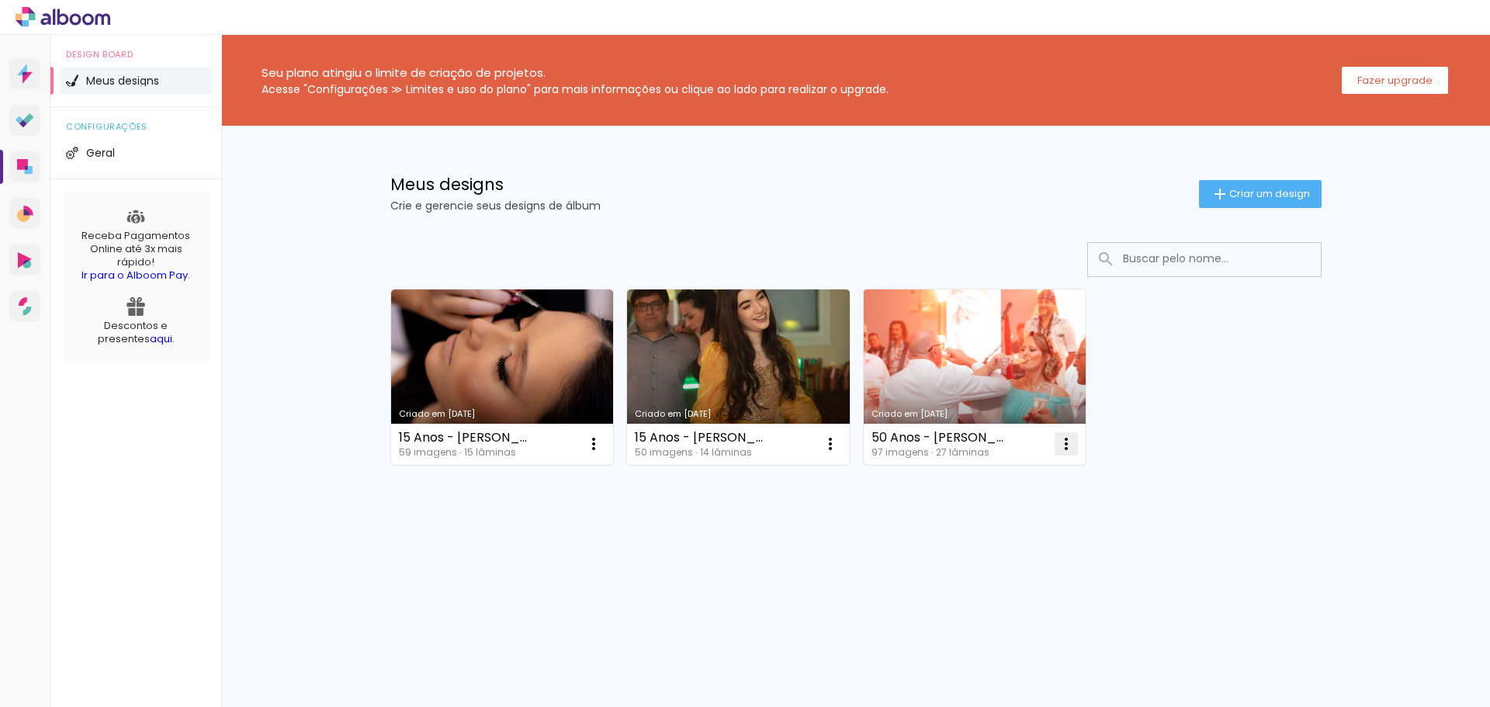
click at [603, 447] on iron-icon at bounding box center [593, 444] width 19 height 19
click at [987, 542] on span "Excluir" at bounding box center [978, 546] width 33 height 11
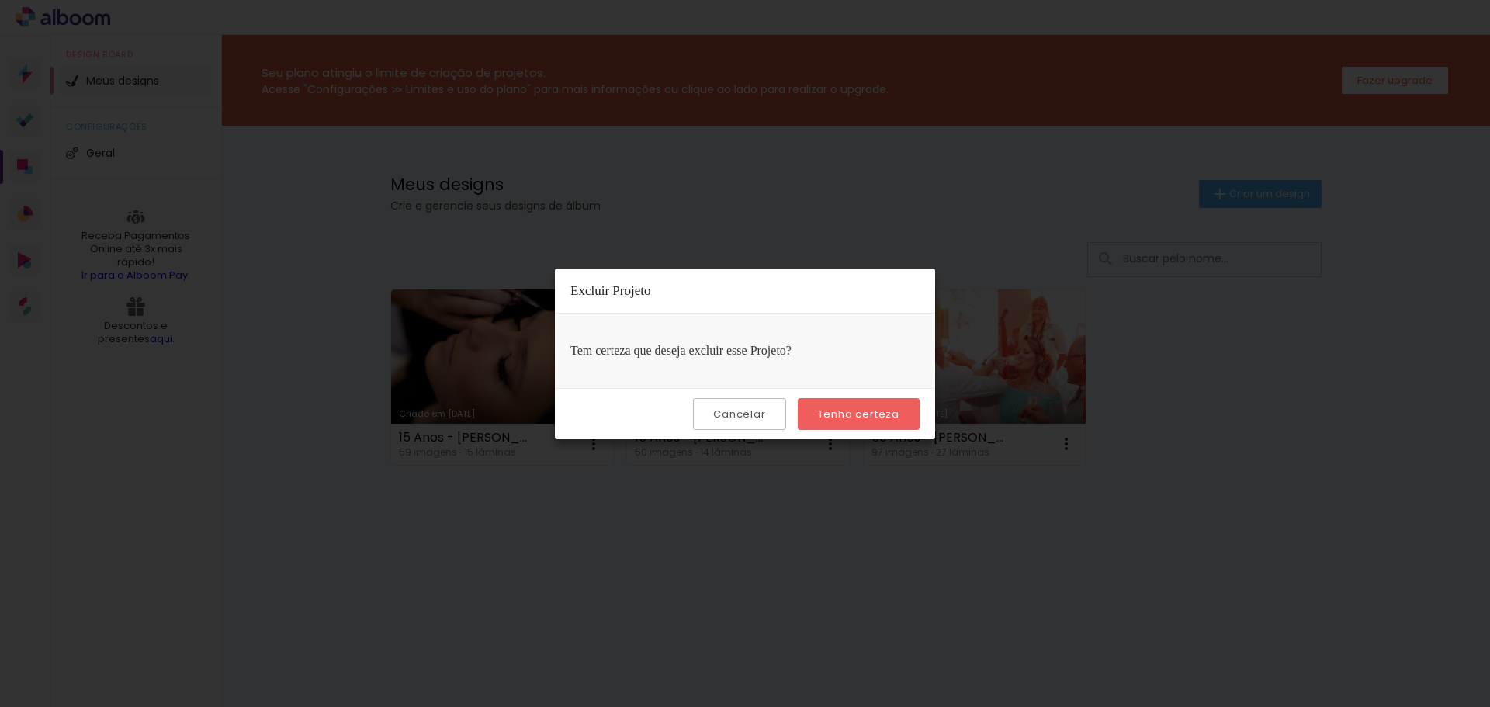
click at [0, 0] on slot "Tenho certeza" at bounding box center [0, 0] width 0 height 0
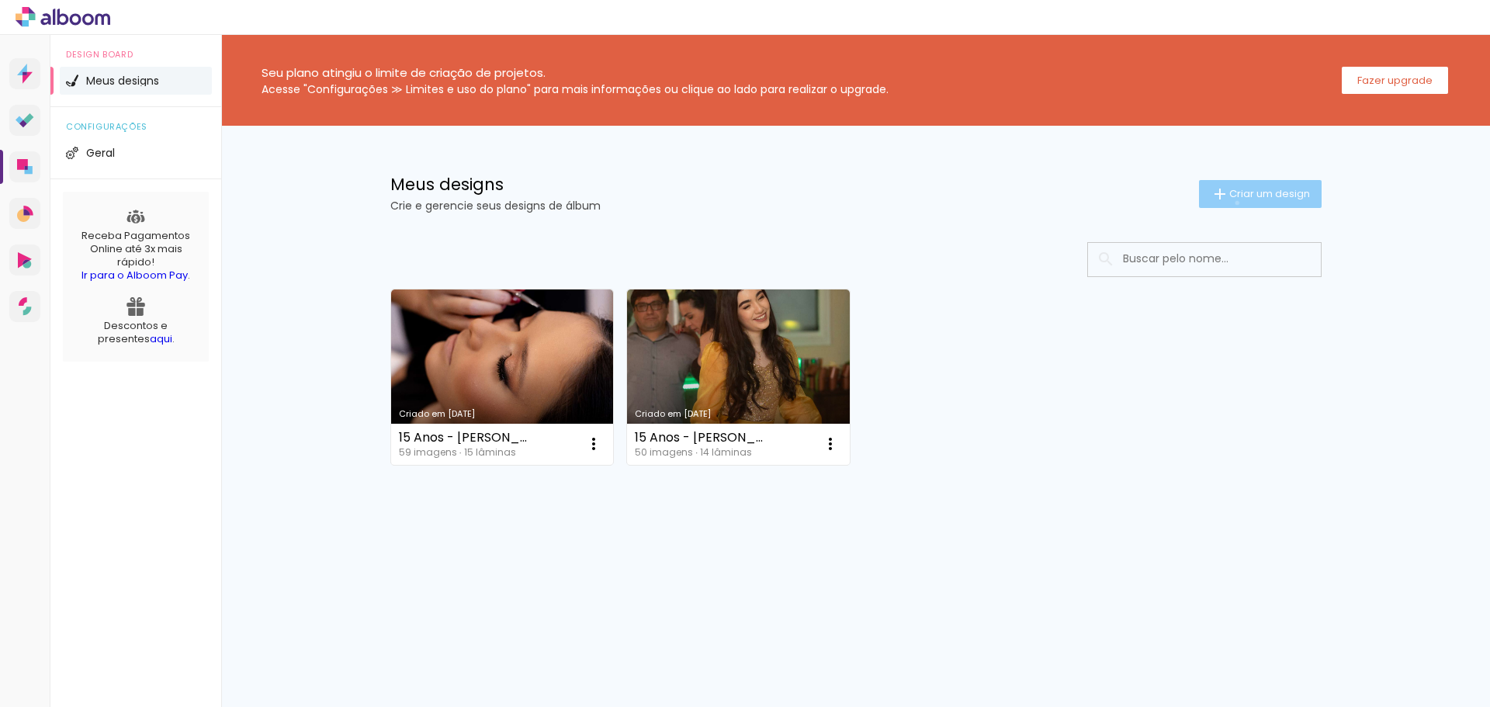
click at [1234, 202] on paper-button "Criar um design" at bounding box center [1260, 194] width 123 height 28
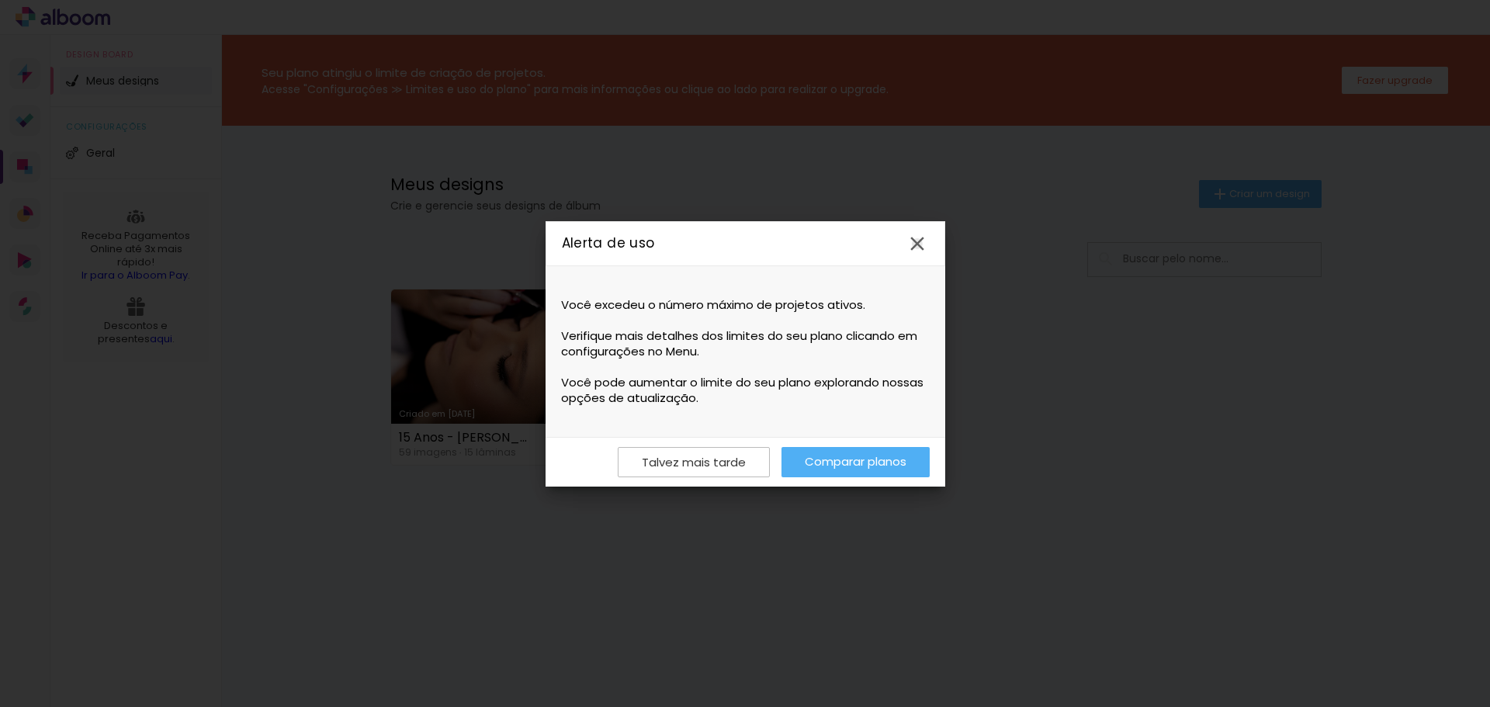
click at [921, 233] on iron-icon at bounding box center [917, 243] width 23 height 23
